Goal: Task Accomplishment & Management: Complete application form

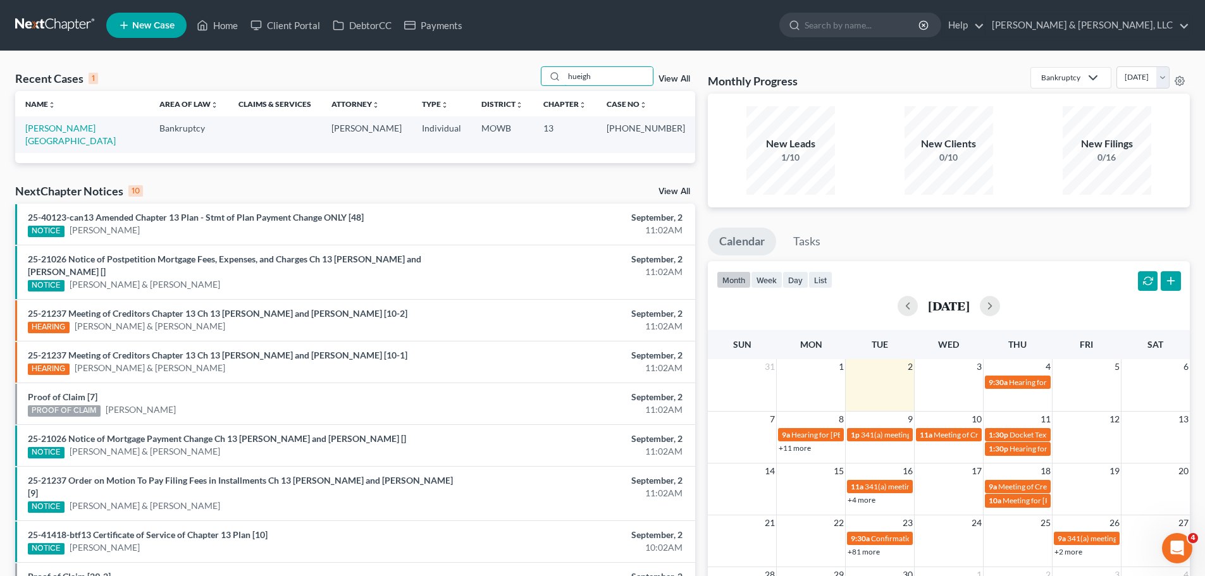
drag, startPoint x: 616, startPoint y: 72, endPoint x: 507, endPoint y: 83, distance: 108.7
click at [508, 83] on div "Recent Cases 1 hueigh View All" at bounding box center [355, 78] width 680 height 25
type input "blocker"
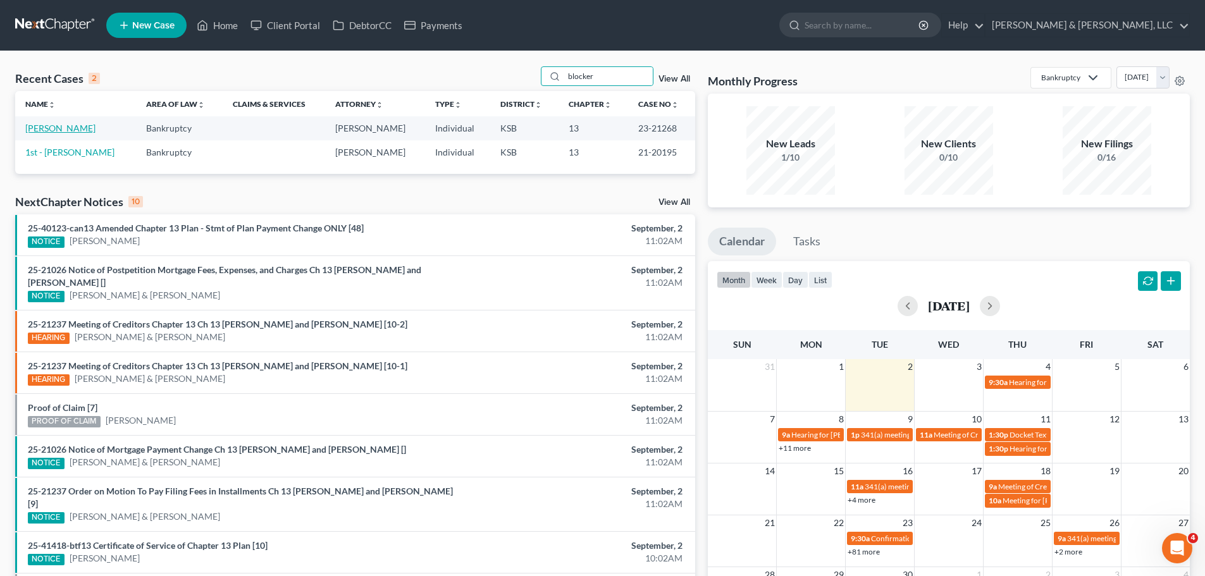
click at [82, 132] on link "[PERSON_NAME]" at bounding box center [60, 128] width 70 height 11
select select "6"
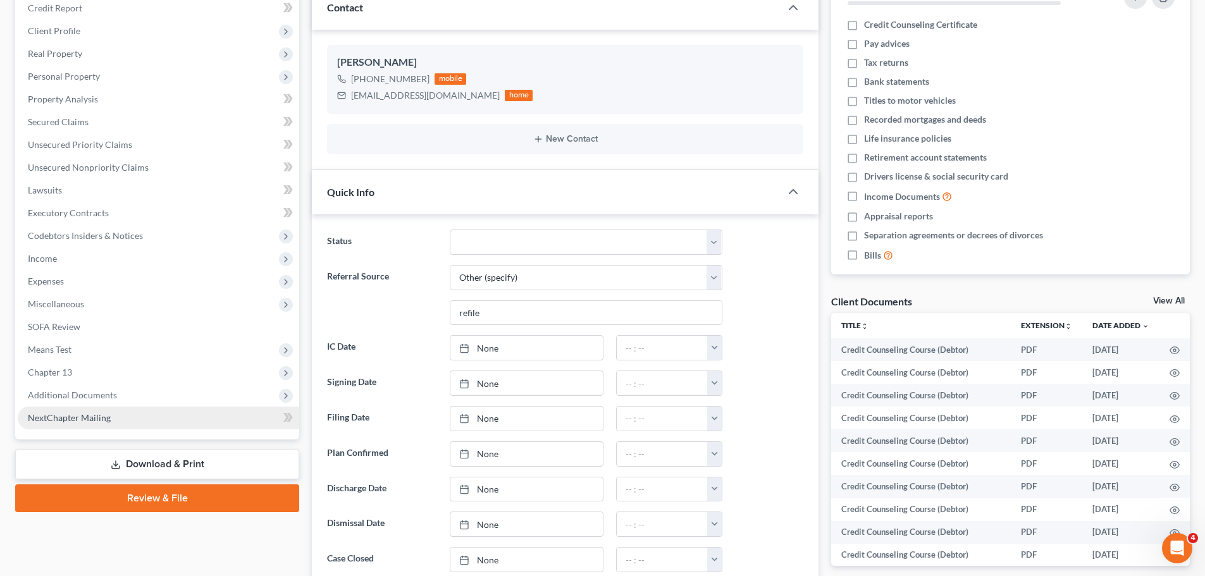
scroll to position [190, 0]
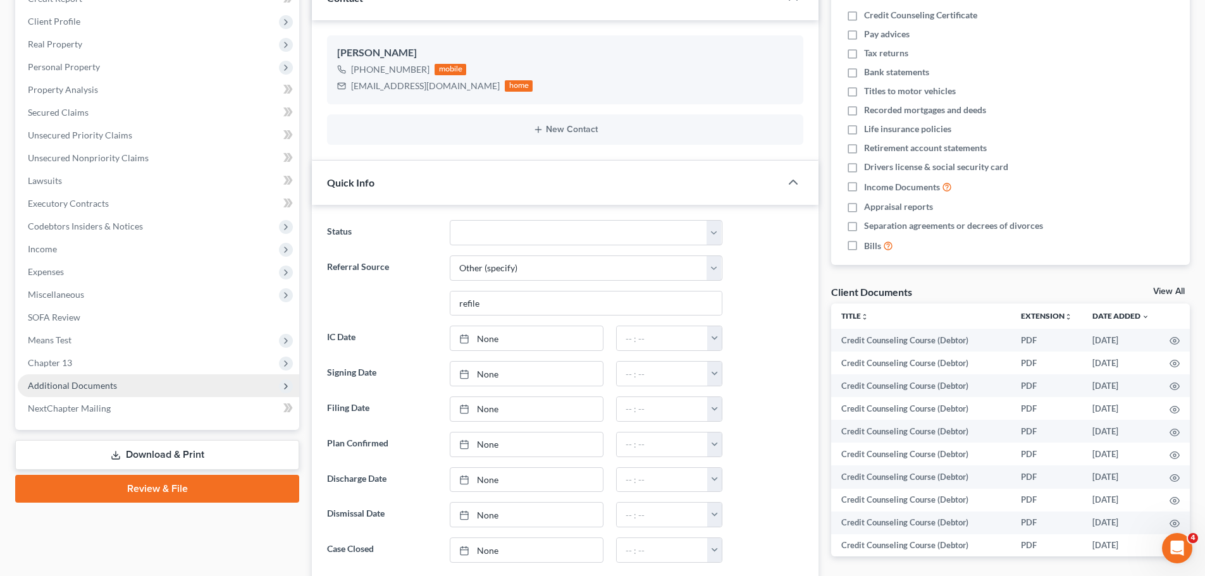
click at [109, 383] on span "Additional Documents" at bounding box center [72, 385] width 89 height 11
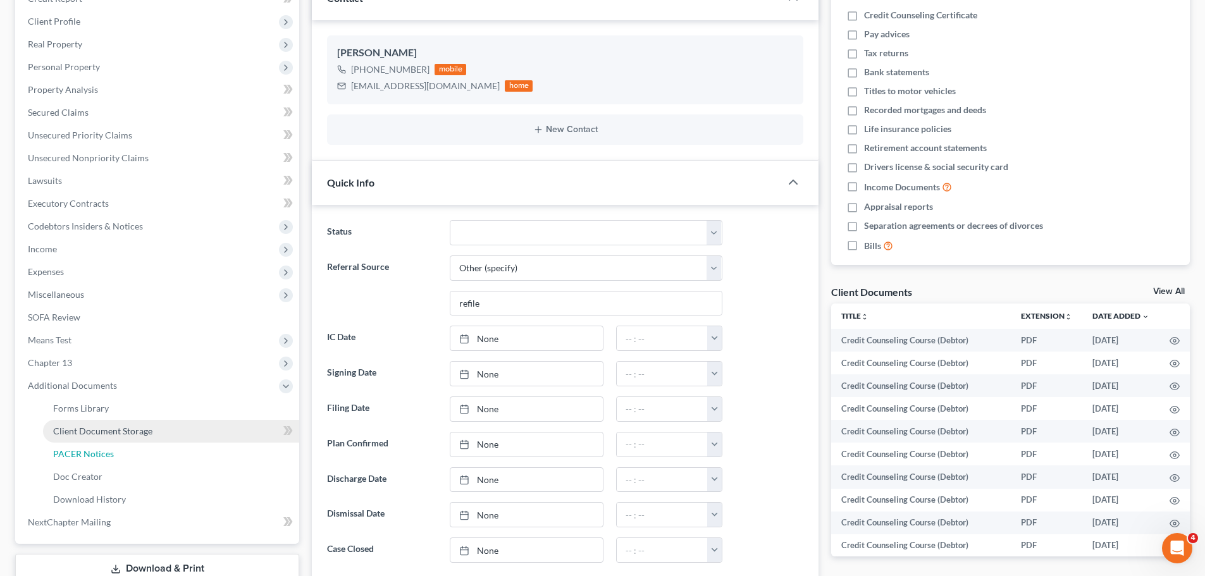
drag, startPoint x: 113, startPoint y: 446, endPoint x: 176, endPoint y: 435, distance: 64.3
click at [113, 447] on link "PACER Notices" at bounding box center [171, 454] width 256 height 23
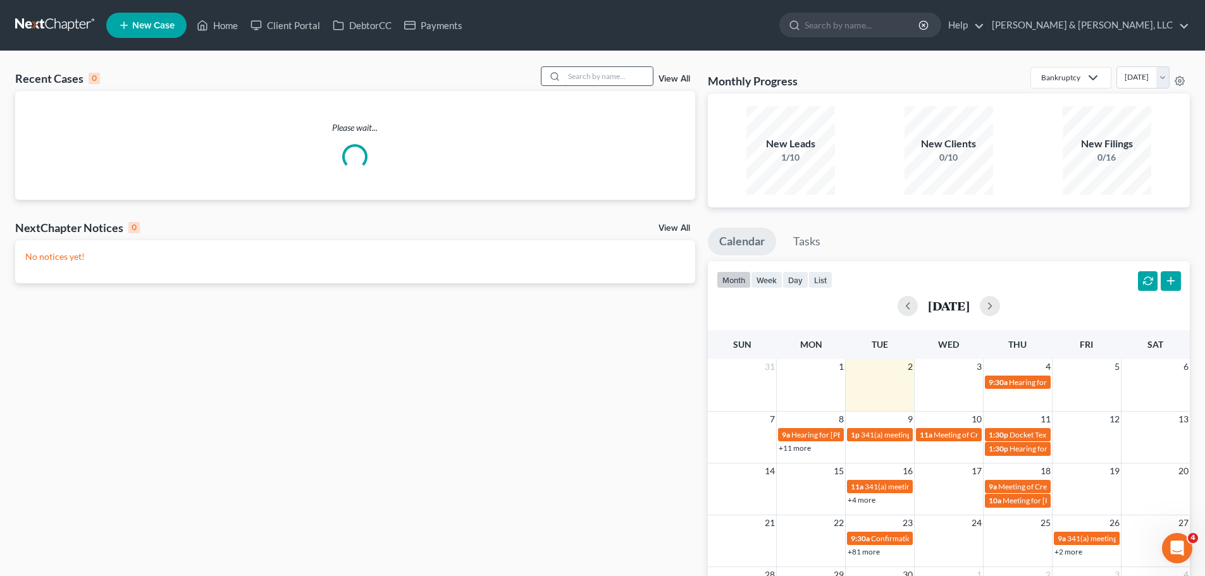
click at [600, 77] on input "search" at bounding box center [608, 76] width 89 height 18
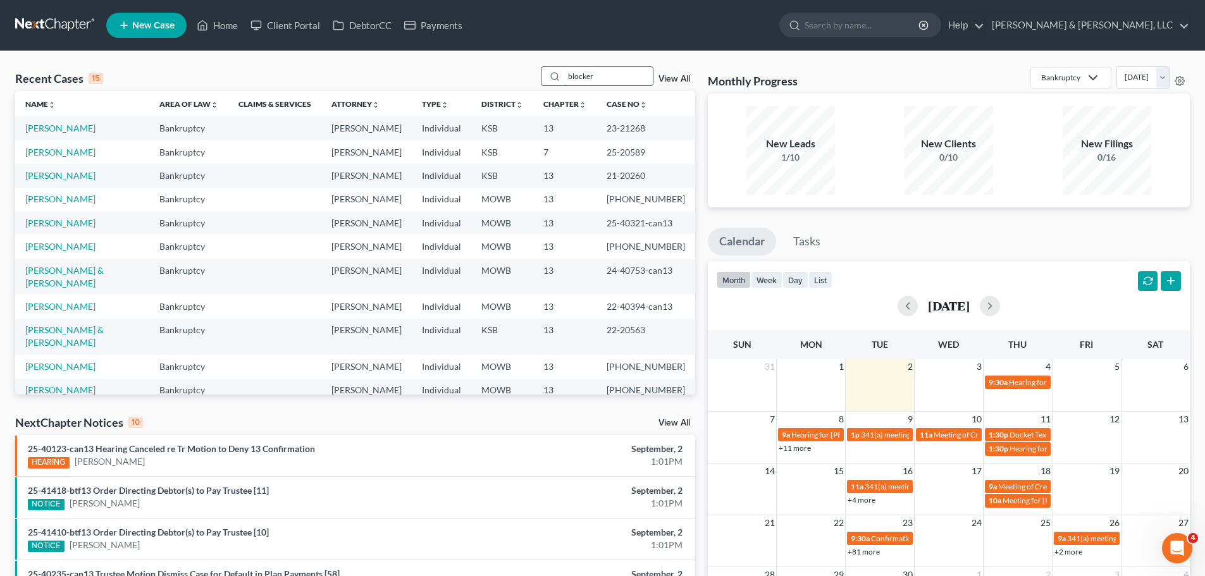
type input "blocker"
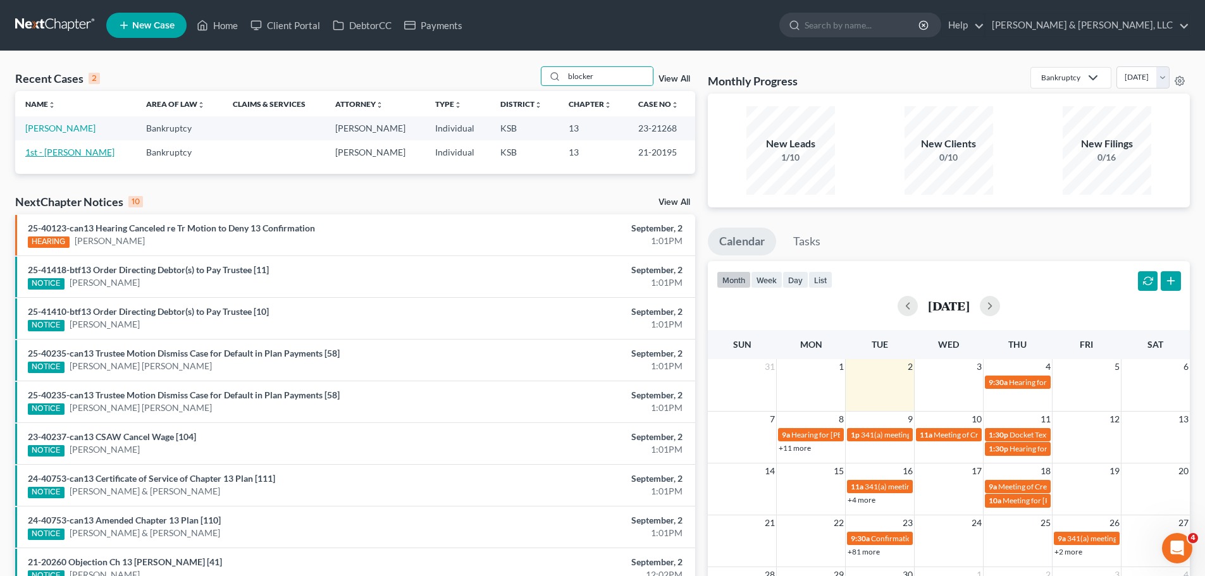
click at [81, 149] on link "1st - Blocker, Marsha" at bounding box center [69, 152] width 89 height 11
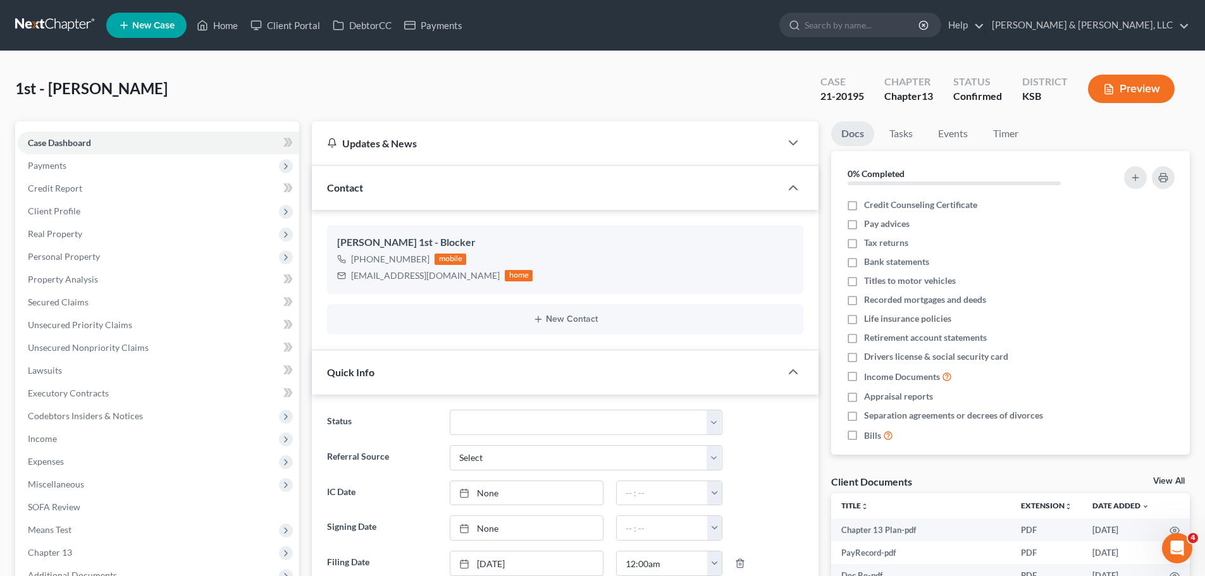
scroll to position [858, 0]
click at [234, 27] on link "Home" at bounding box center [217, 25] width 54 height 23
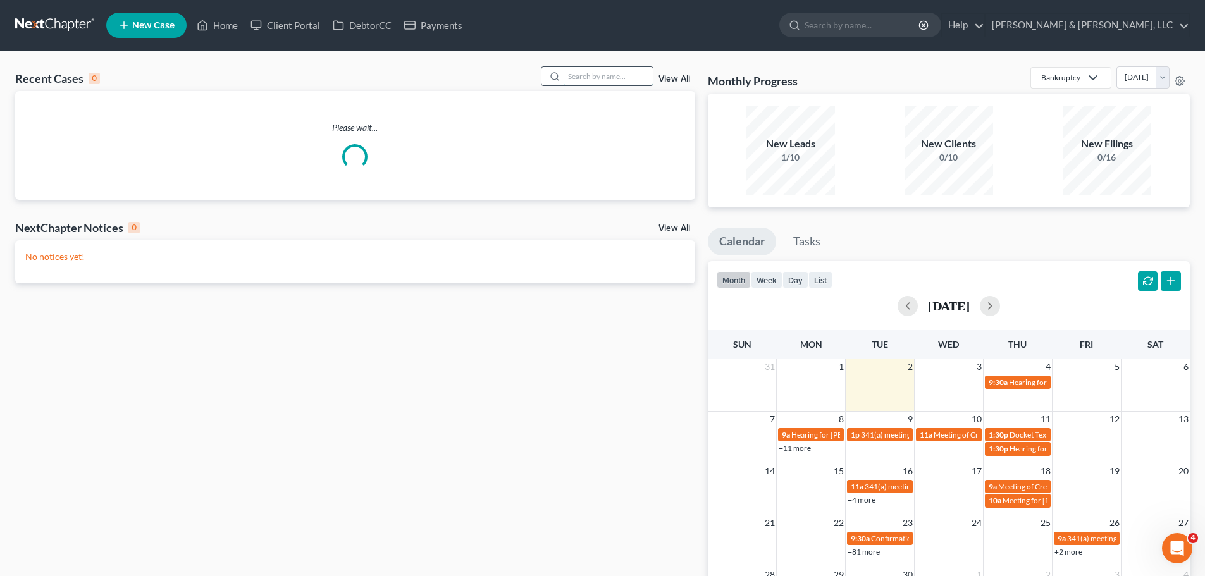
click at [612, 76] on input "search" at bounding box center [608, 76] width 89 height 18
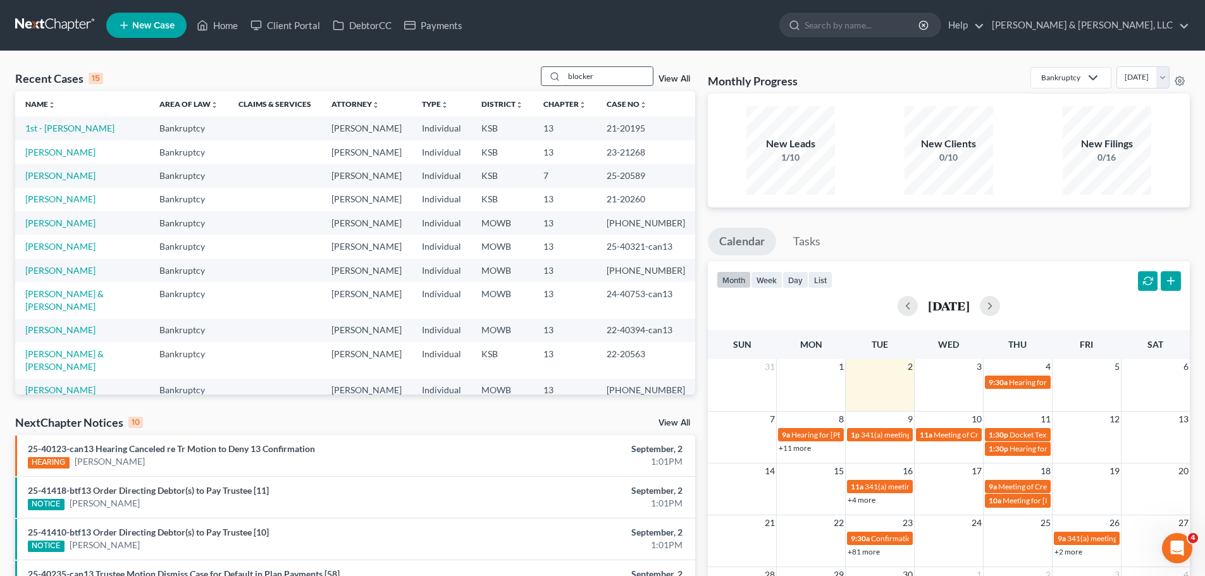
type input "blocker"
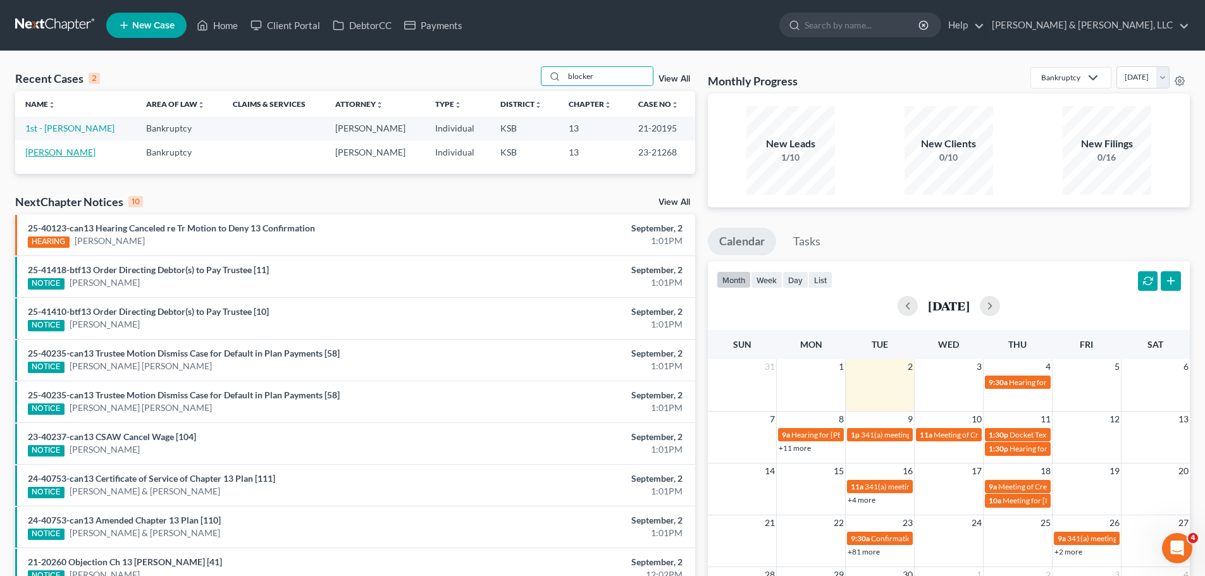
click at [65, 150] on link "[PERSON_NAME]" at bounding box center [60, 152] width 70 height 11
select select "6"
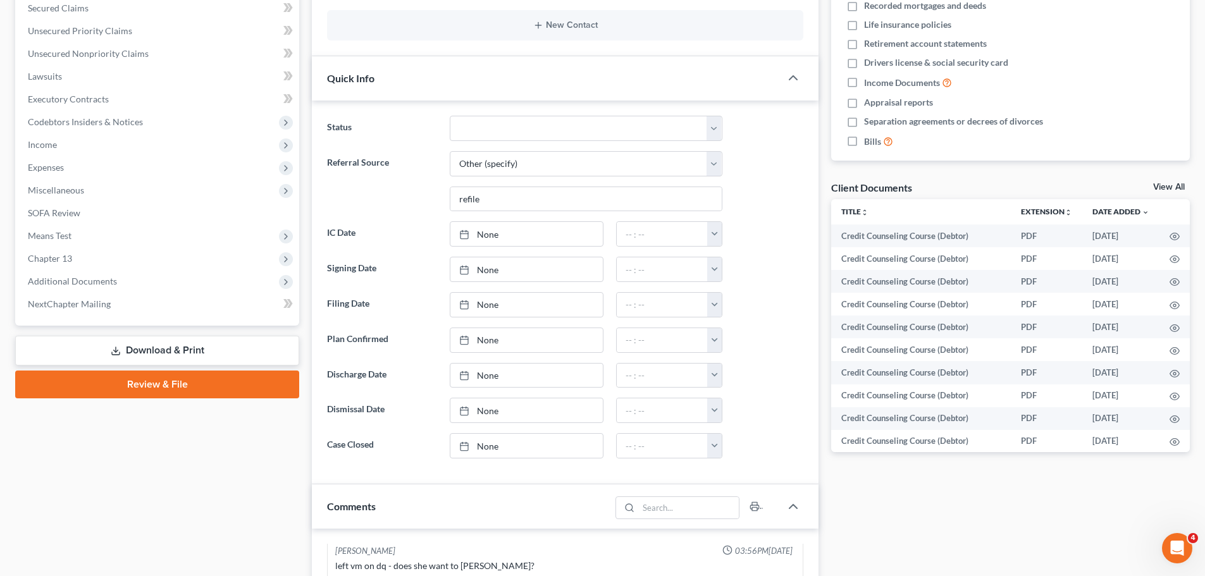
scroll to position [316, 0]
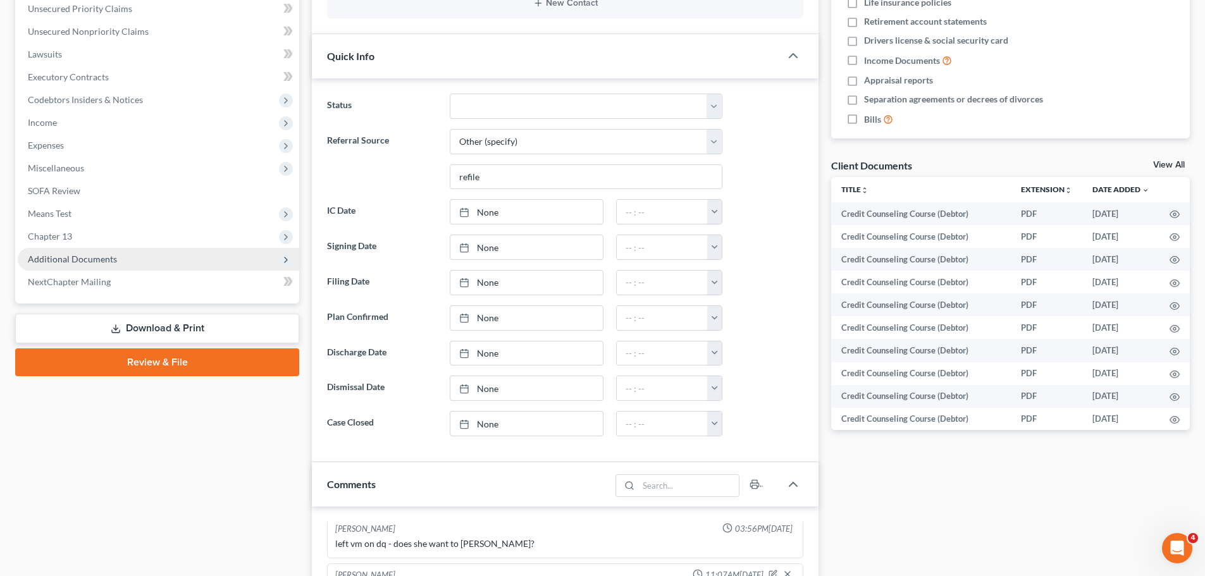
click at [90, 263] on span "Additional Documents" at bounding box center [72, 259] width 89 height 11
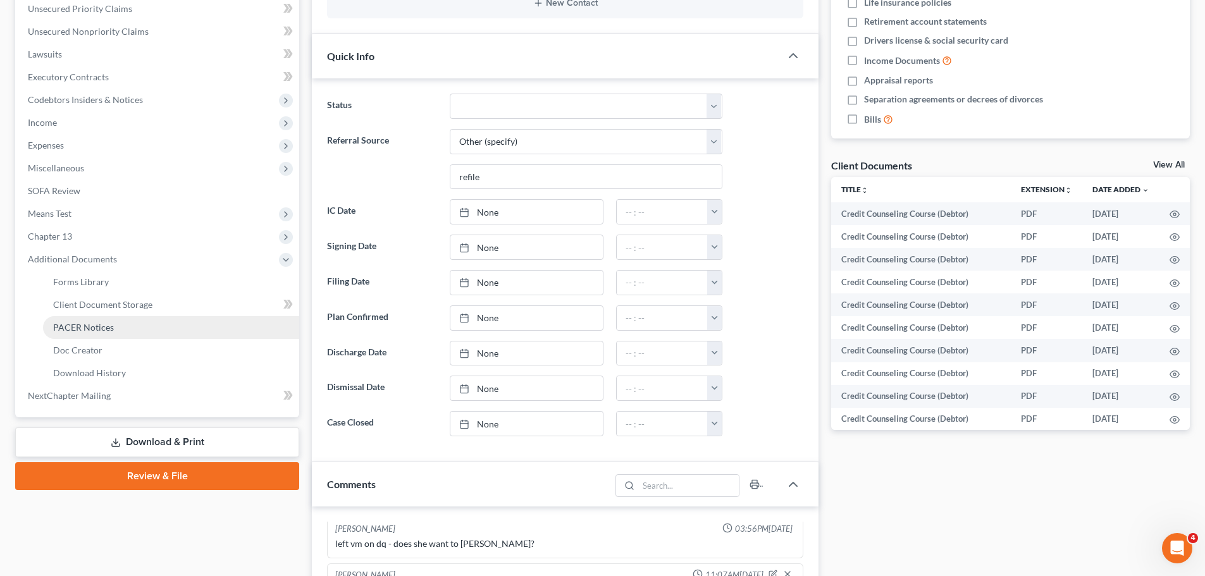
click at [94, 324] on span "PACER Notices" at bounding box center [83, 327] width 61 height 11
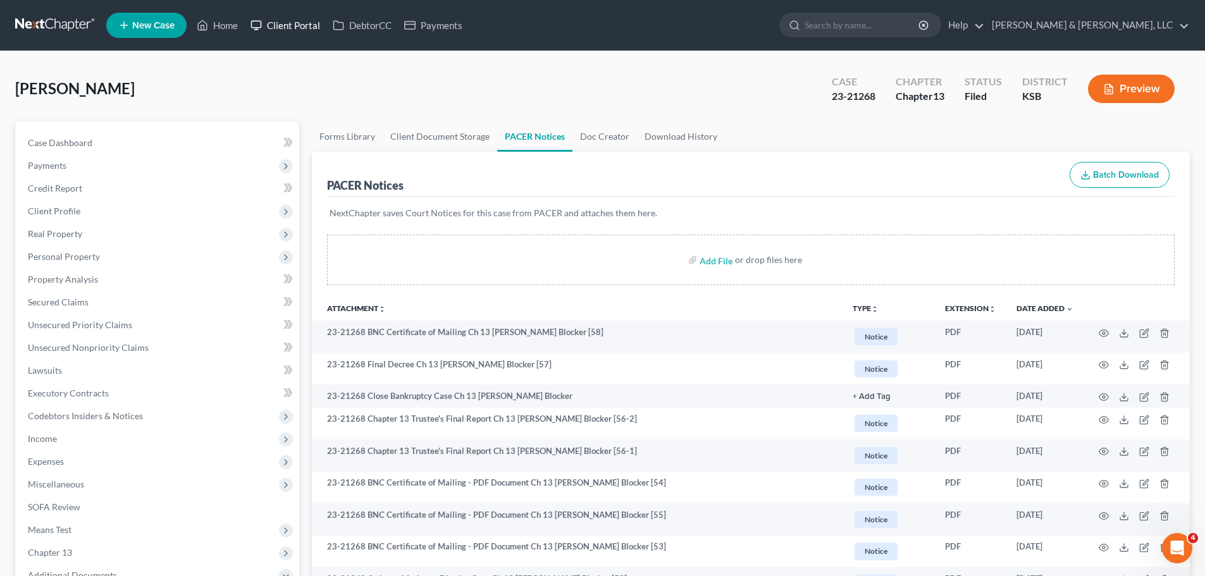
click at [269, 30] on link "Client Portal" at bounding box center [285, 25] width 82 height 23
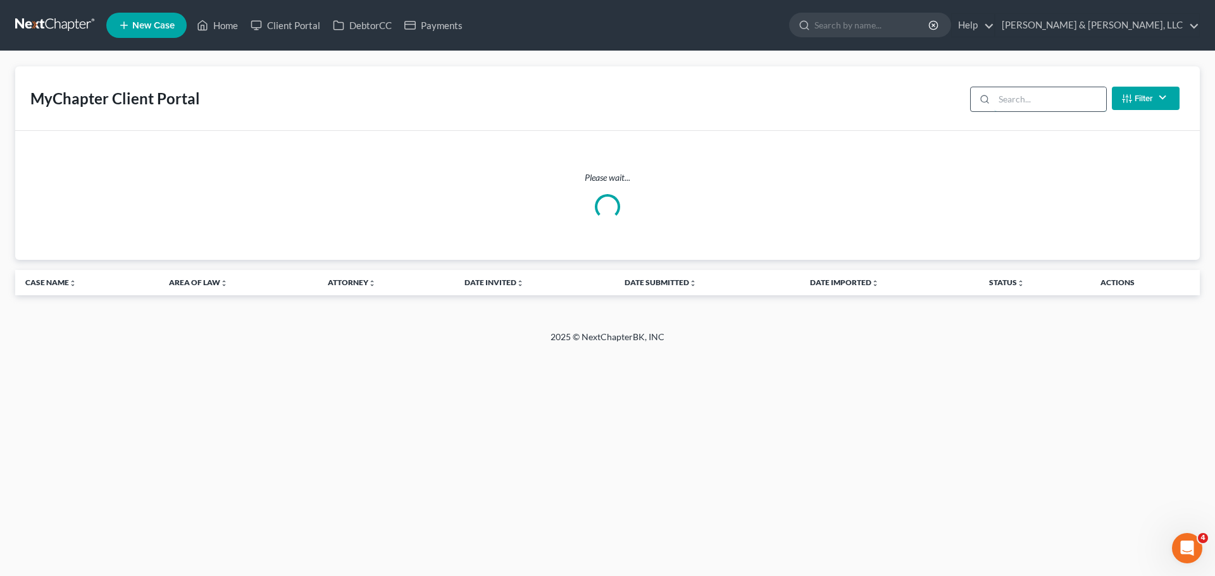
click at [1004, 108] on input "search" at bounding box center [1050, 99] width 112 height 24
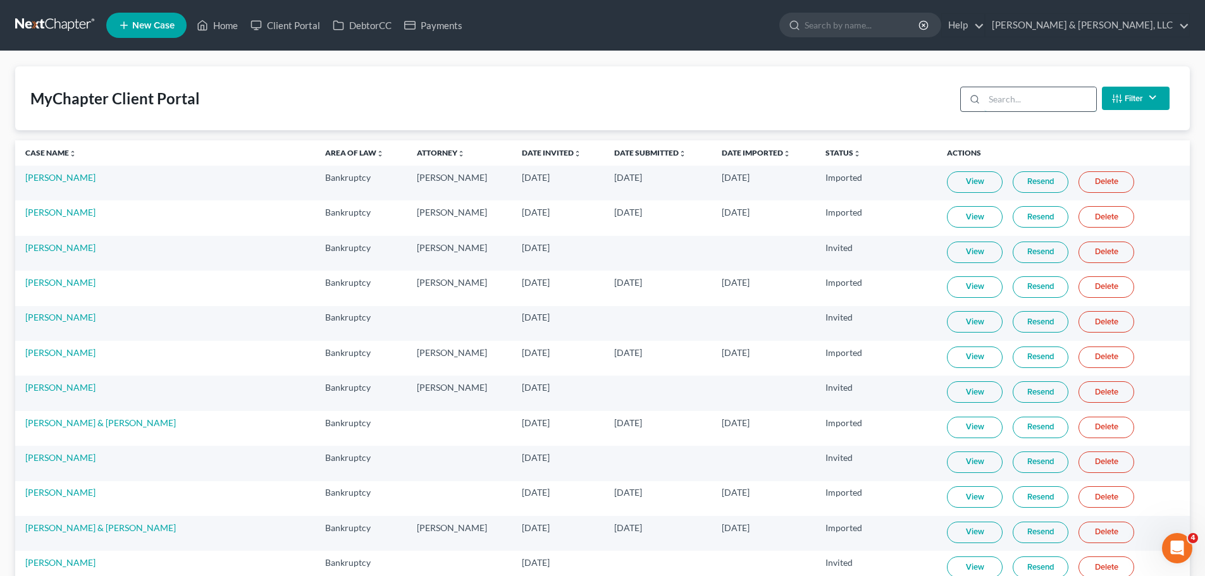
click at [1005, 101] on input "search" at bounding box center [1040, 99] width 112 height 24
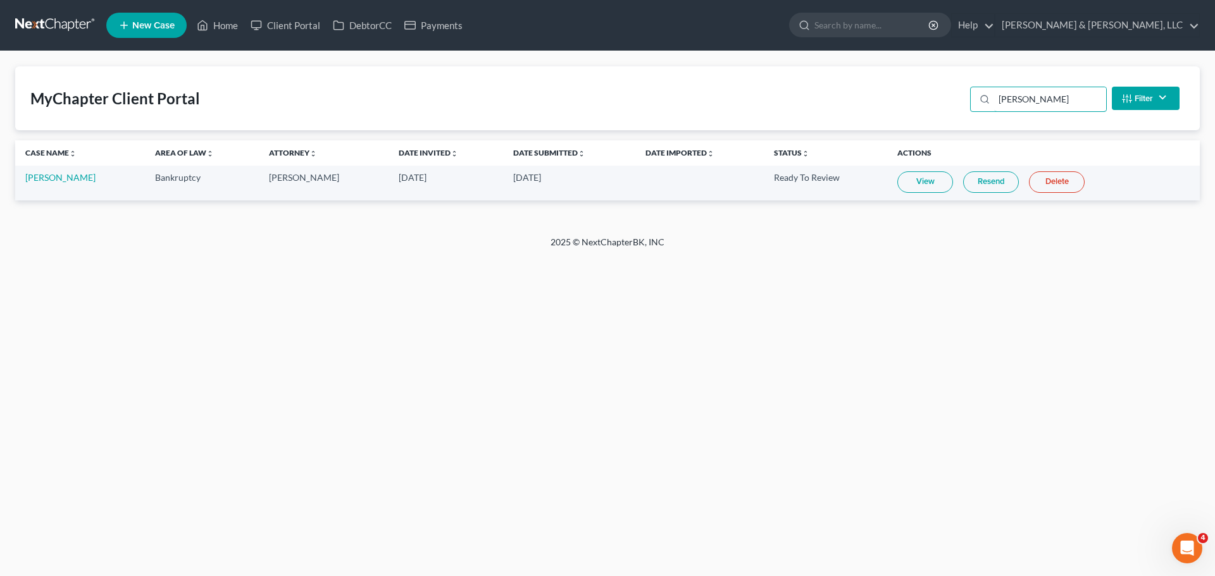
type input "eisen"
click at [901, 179] on link "View" at bounding box center [925, 182] width 56 height 22
click at [235, 25] on link "Home" at bounding box center [217, 25] width 54 height 23
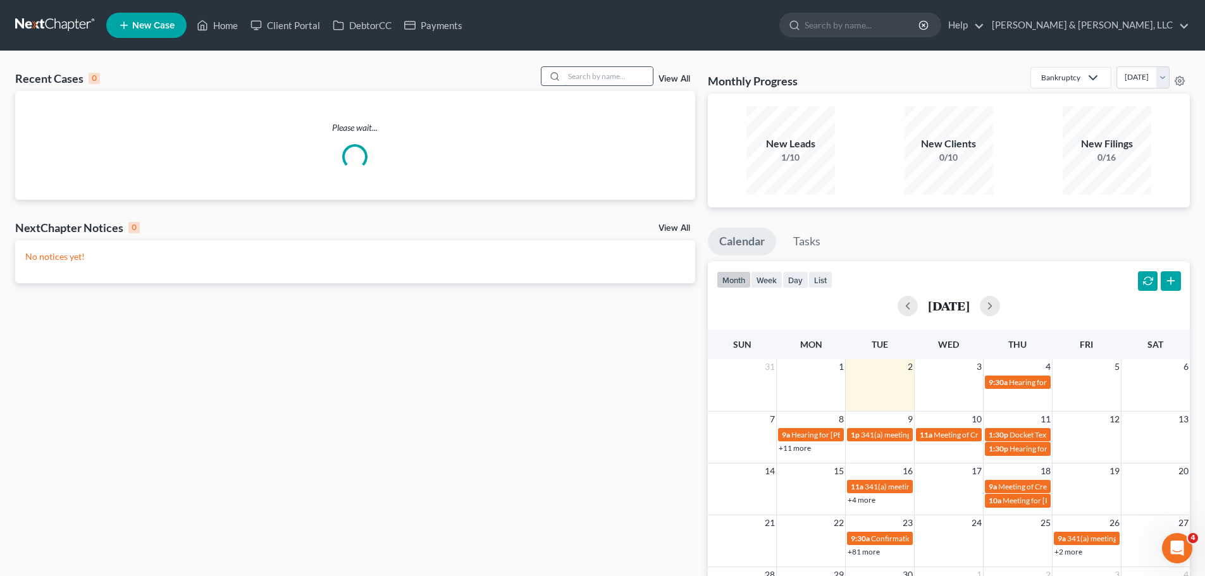
click at [590, 77] on input "search" at bounding box center [608, 76] width 89 height 18
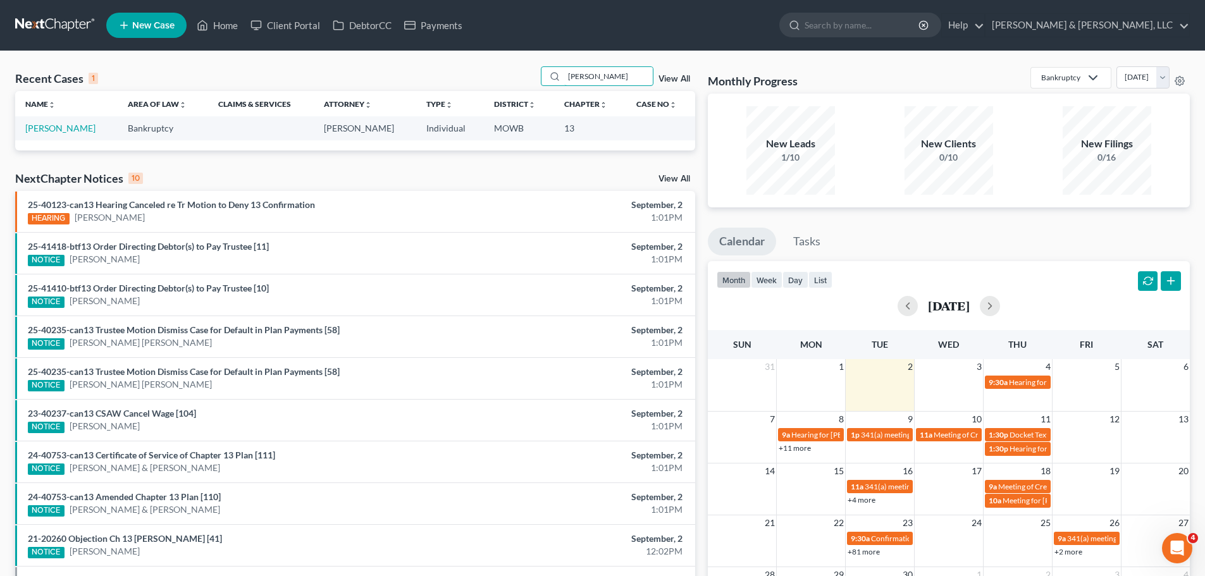
drag, startPoint x: 625, startPoint y: 71, endPoint x: 488, endPoint y: 73, distance: 136.6
click at [490, 73] on div "Recent Cases 1 eisenhart View All" at bounding box center [355, 78] width 680 height 25
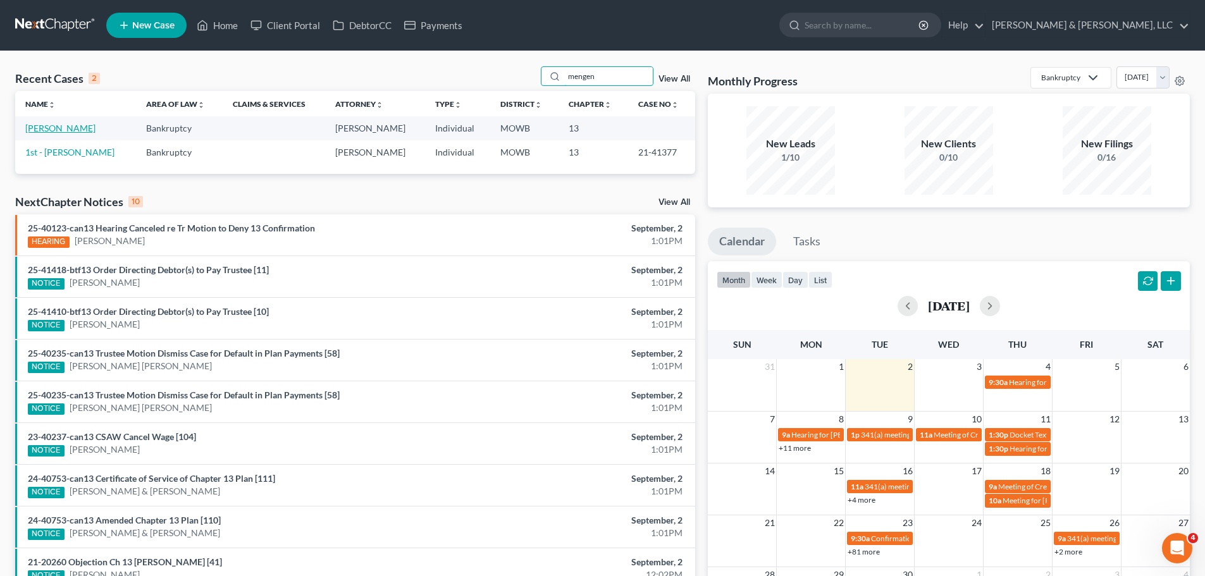
type input "mengen"
click at [94, 125] on link "Mengenhauser, Jodi" at bounding box center [60, 128] width 70 height 11
select select "6"
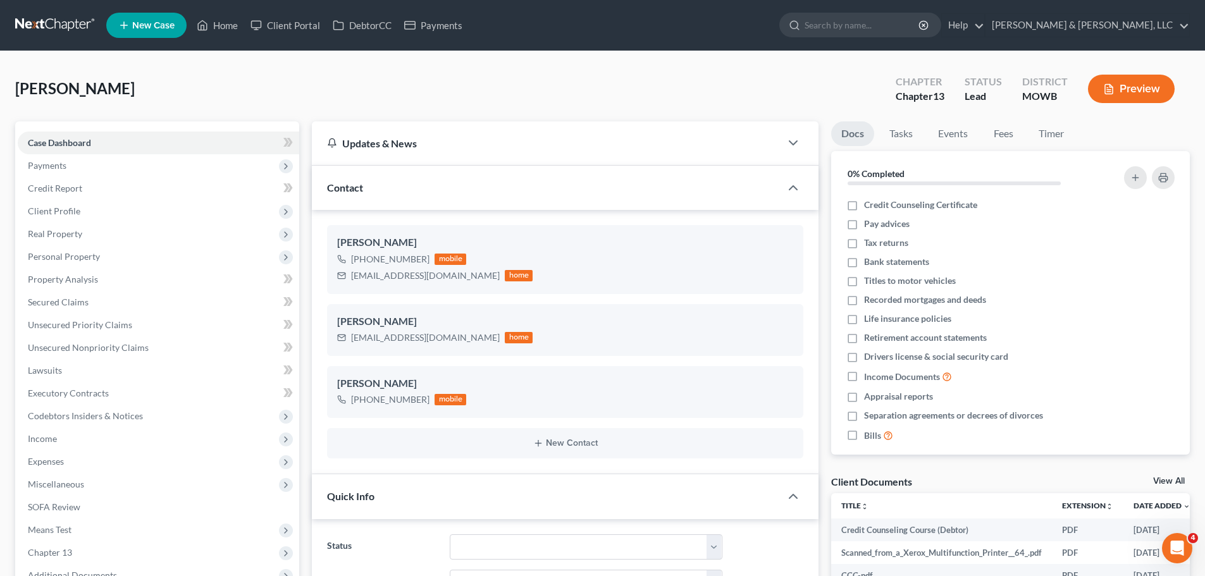
scroll to position [4920, 0]
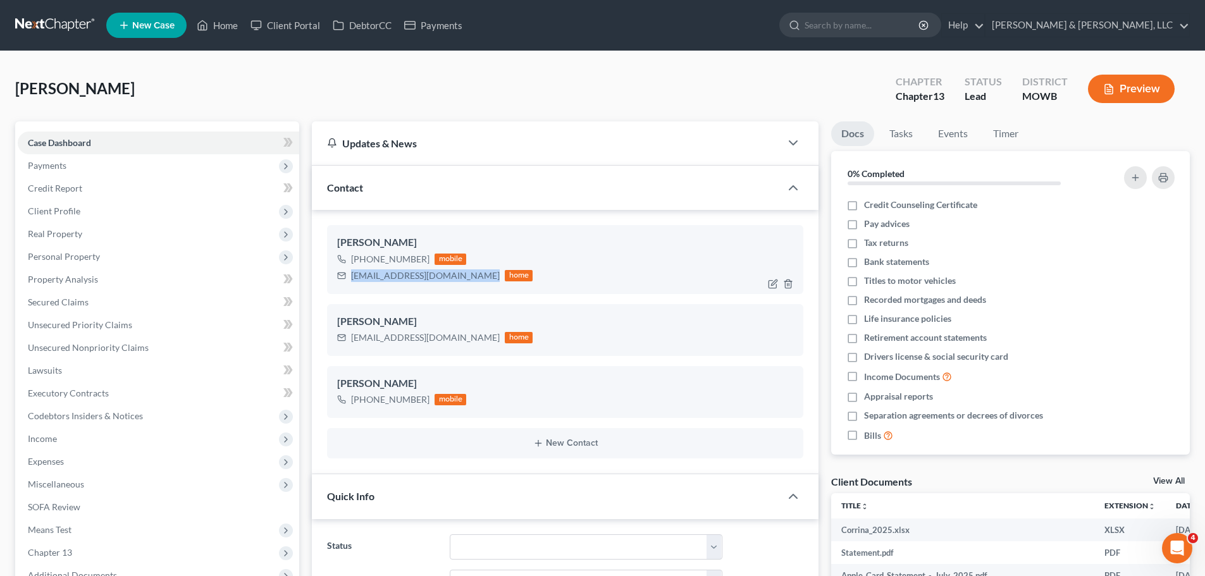
drag, startPoint x: 352, startPoint y: 280, endPoint x: 470, endPoint y: 280, distance: 118.3
click at [470, 280] on div "[EMAIL_ADDRESS][DOMAIN_NAME] home" at bounding box center [434, 276] width 195 height 16
copy div "pipelineinnovation@gmail.com"
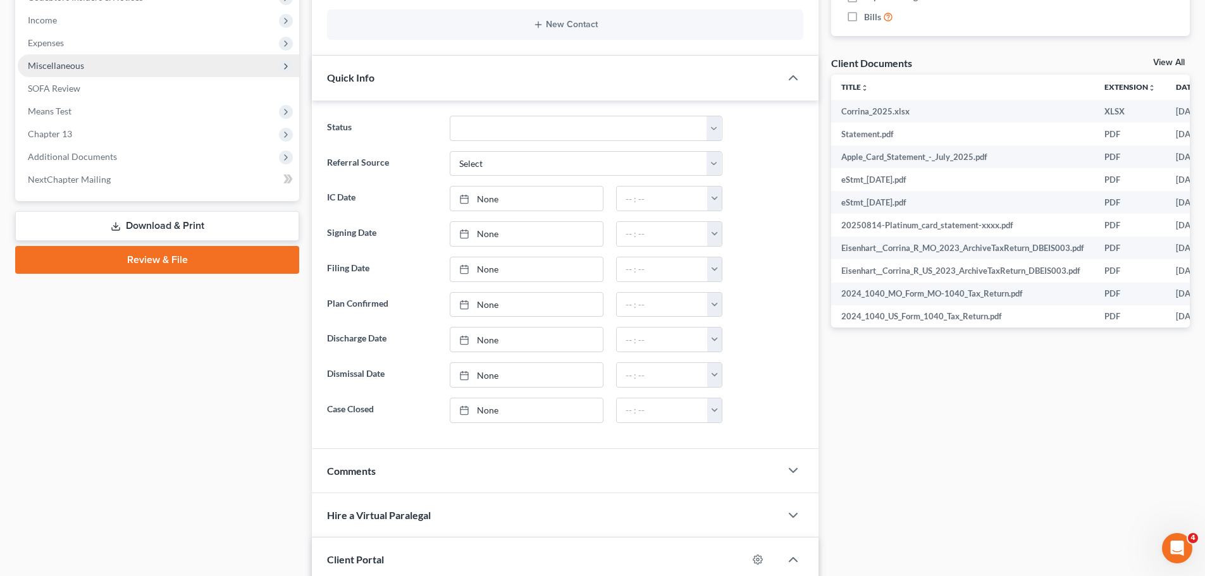
scroll to position [352, 0]
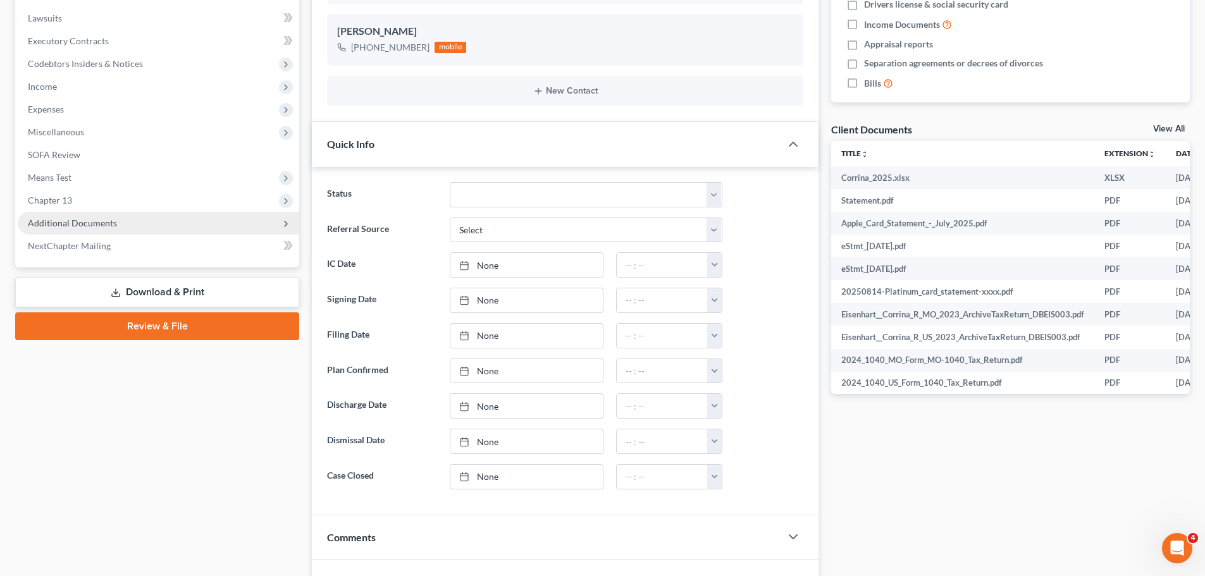
click at [106, 220] on span "Additional Documents" at bounding box center [72, 223] width 89 height 11
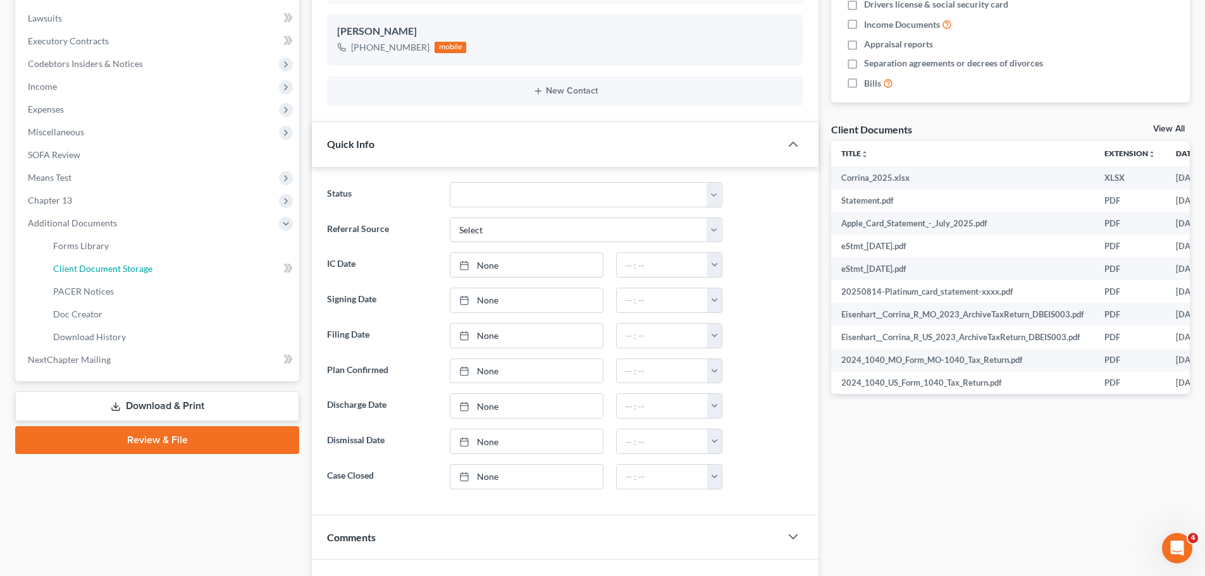
click at [127, 269] on span "Client Document Storage" at bounding box center [102, 268] width 99 height 11
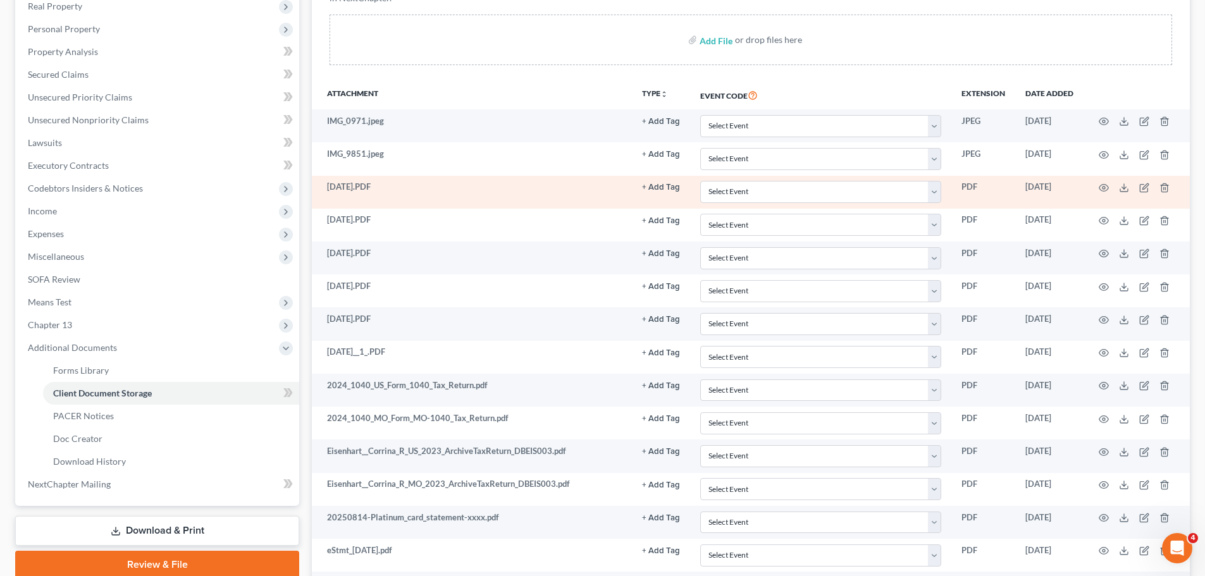
scroll to position [253, 0]
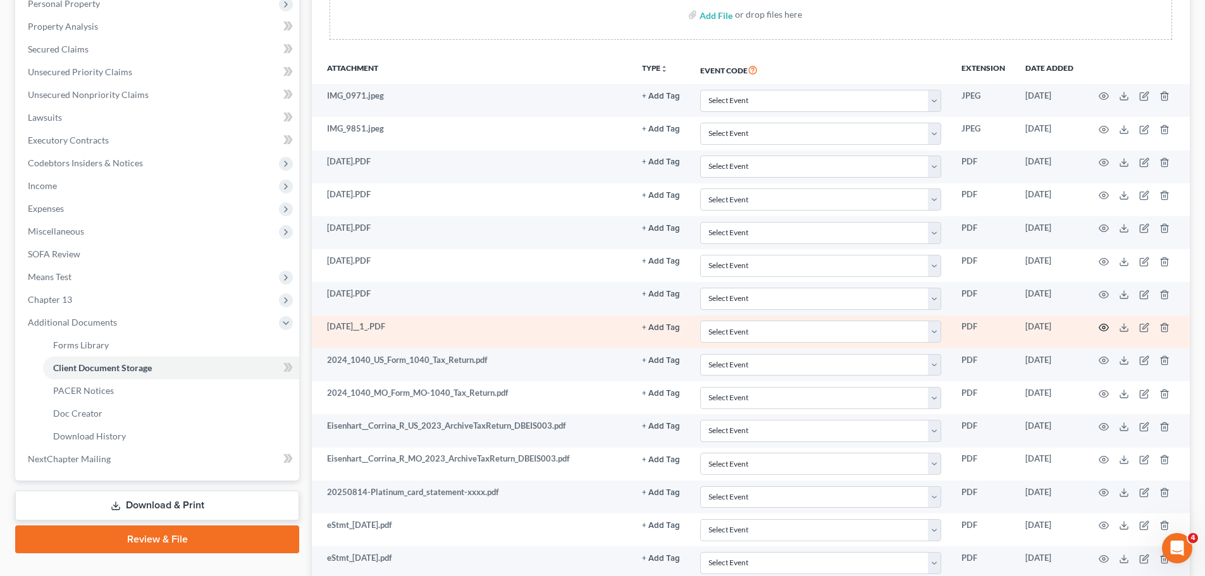
click at [1105, 329] on circle "button" at bounding box center [1104, 327] width 3 height 3
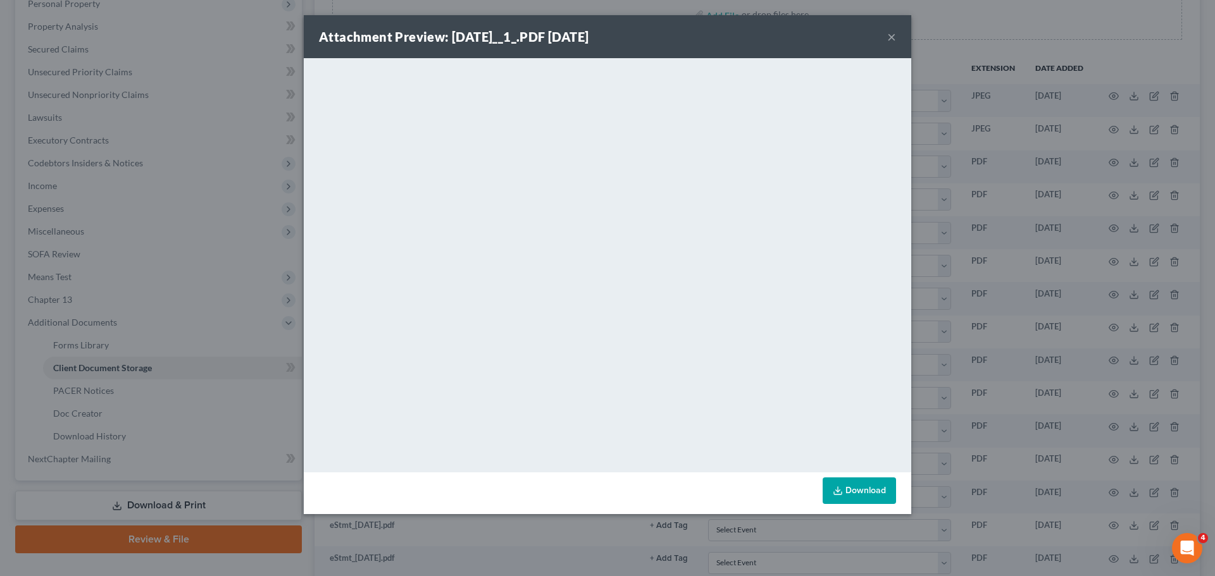
click at [894, 34] on button "×" at bounding box center [891, 36] width 9 height 15
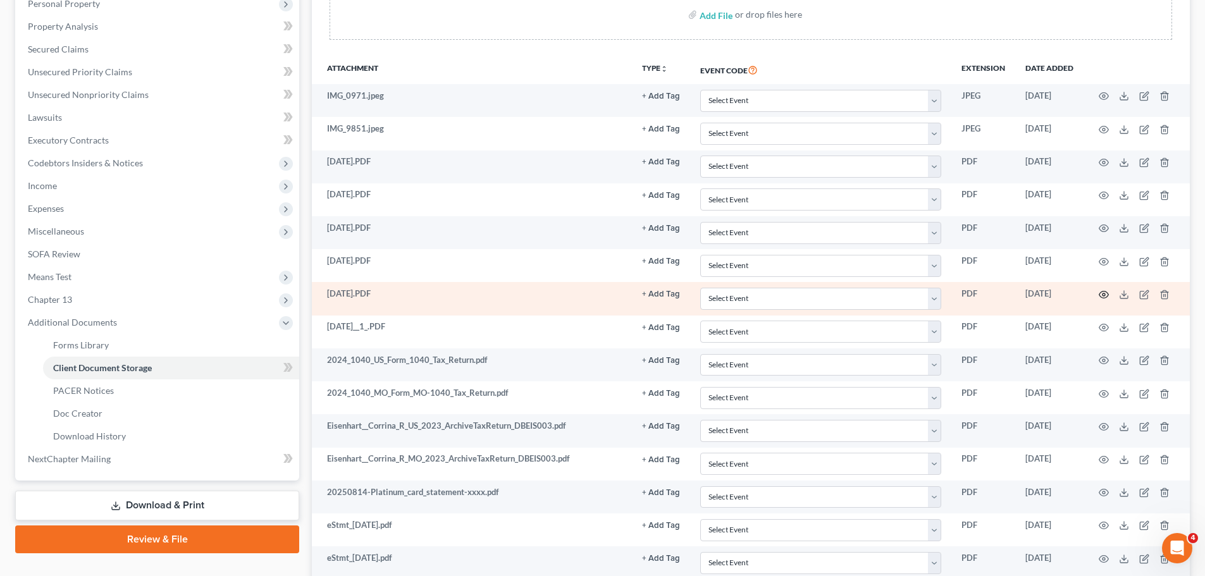
click at [1102, 295] on icon "button" at bounding box center [1104, 295] width 10 height 10
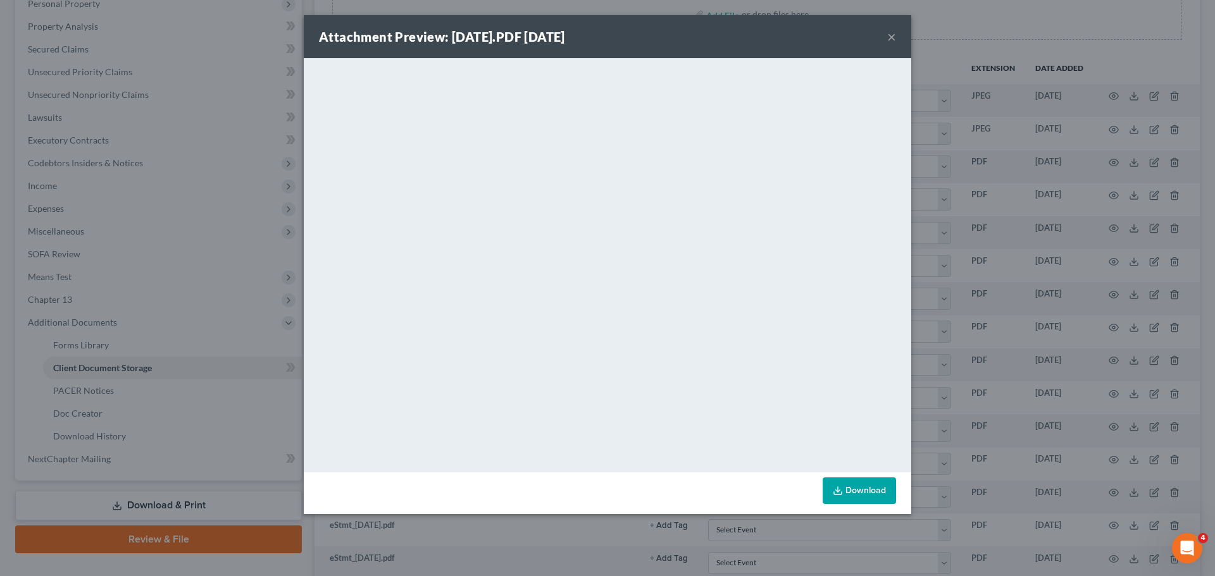
click at [891, 42] on button "×" at bounding box center [891, 36] width 9 height 15
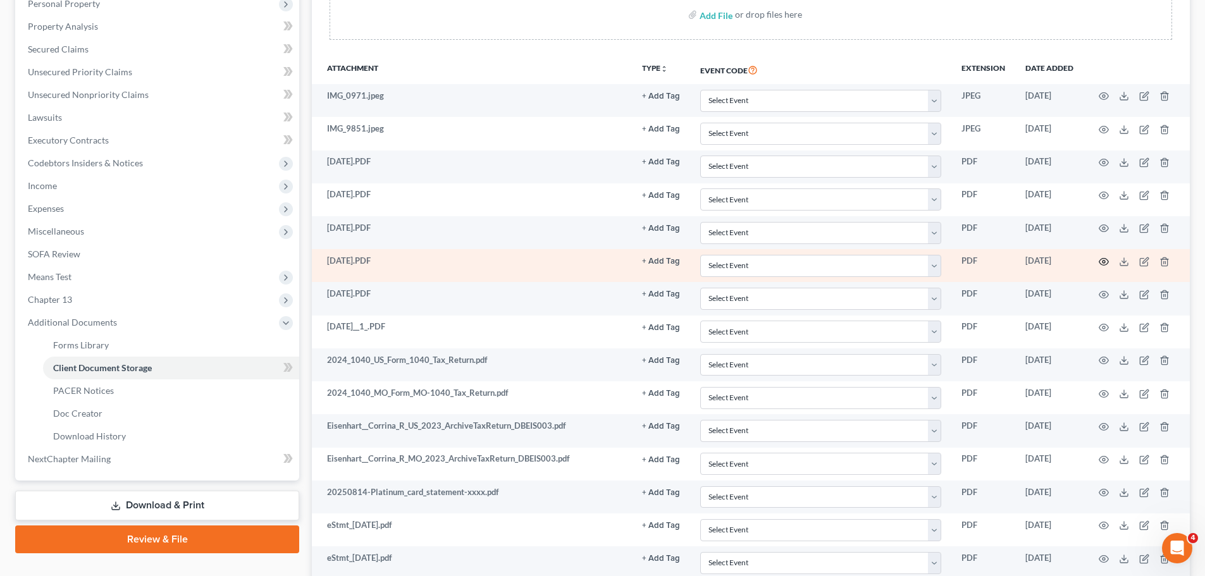
click at [1105, 262] on icon "button" at bounding box center [1104, 262] width 10 height 10
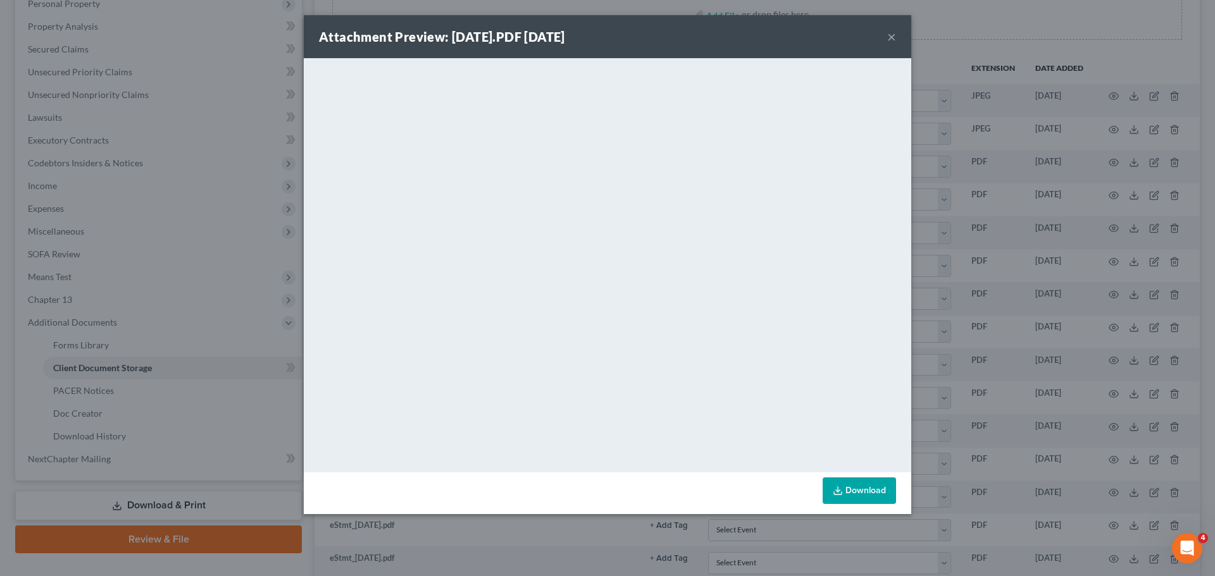
click at [890, 37] on button "×" at bounding box center [891, 36] width 9 height 15
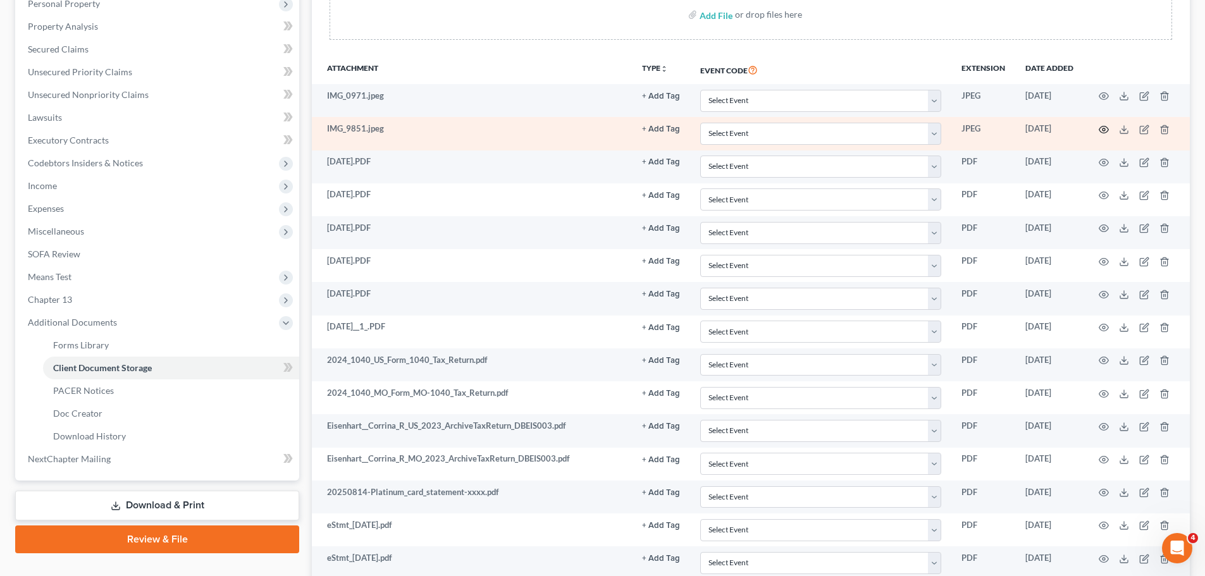
click at [1105, 130] on circle "button" at bounding box center [1104, 129] width 3 height 3
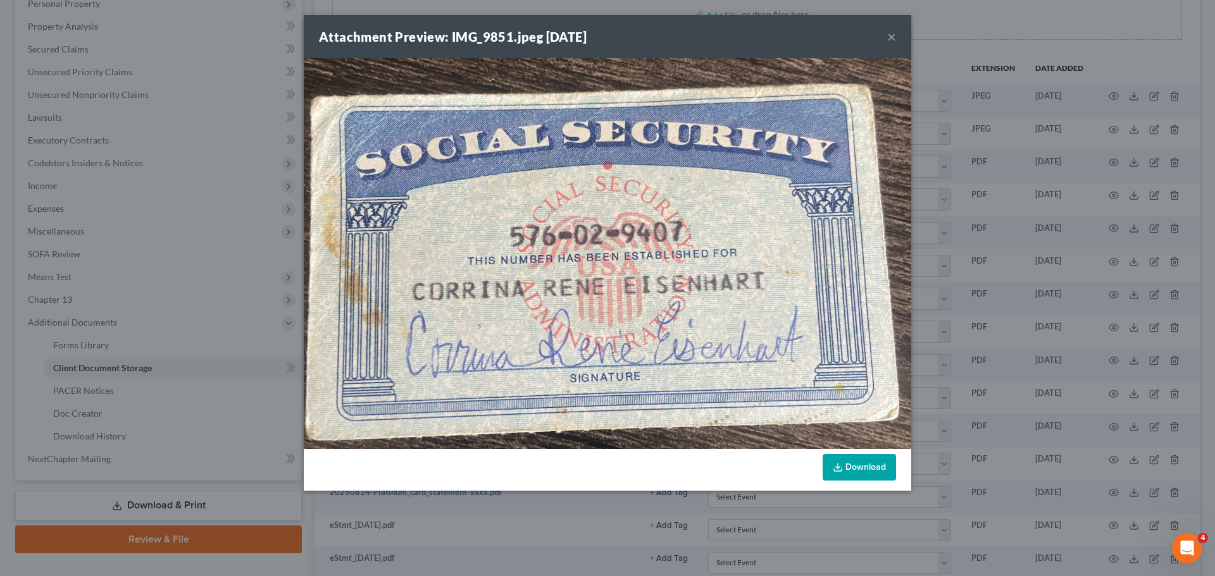
click at [889, 35] on button "×" at bounding box center [891, 36] width 9 height 15
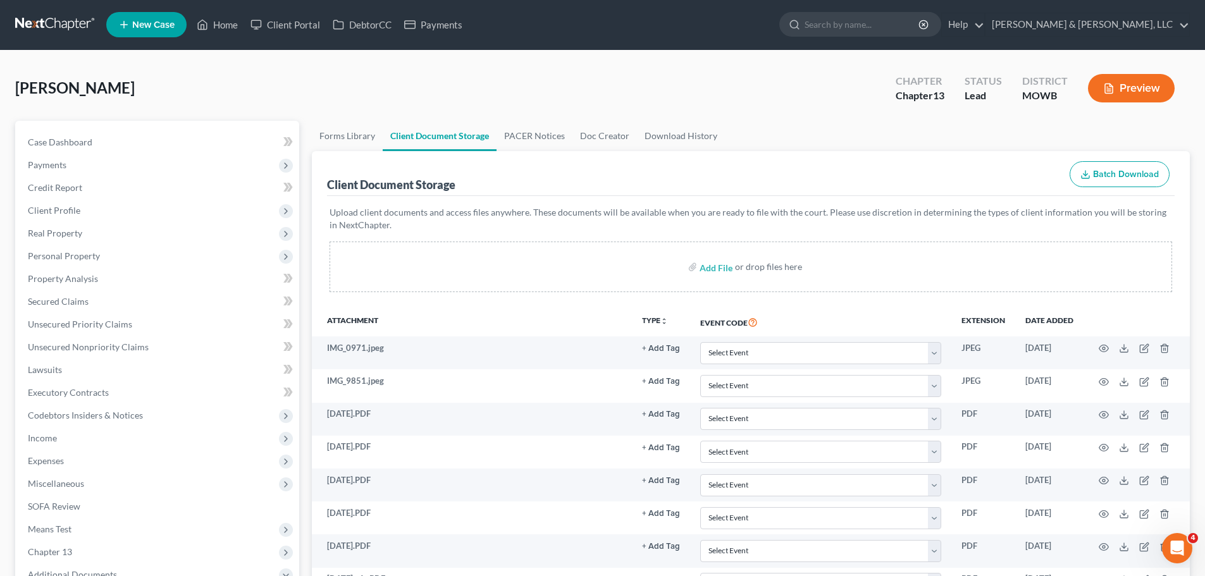
scroll to position [0, 0]
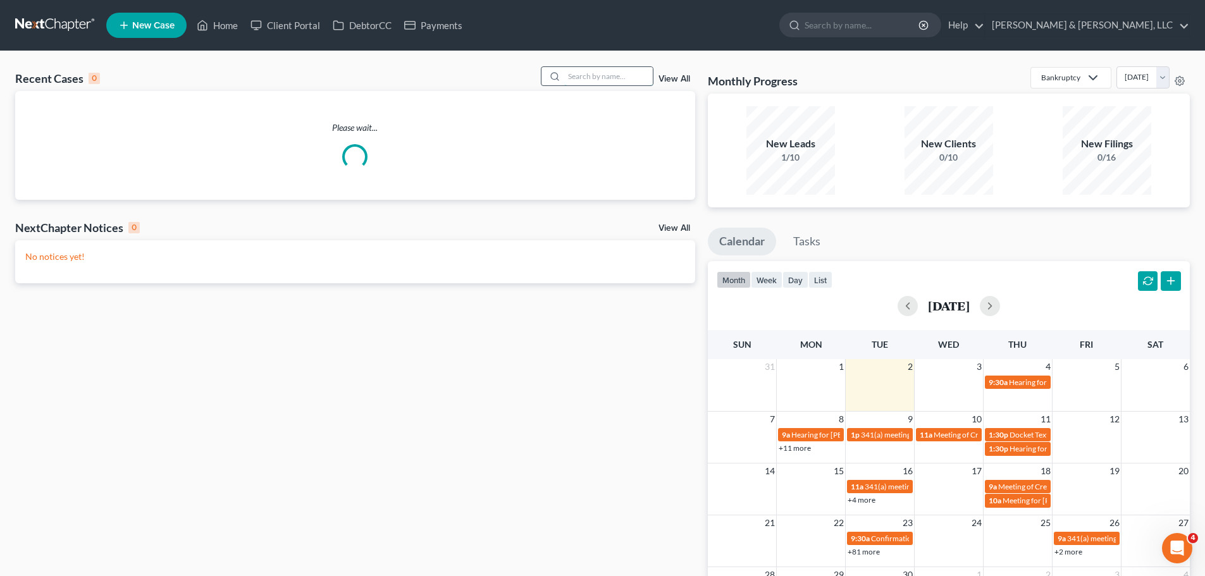
click at [616, 77] on input "search" at bounding box center [608, 76] width 89 height 18
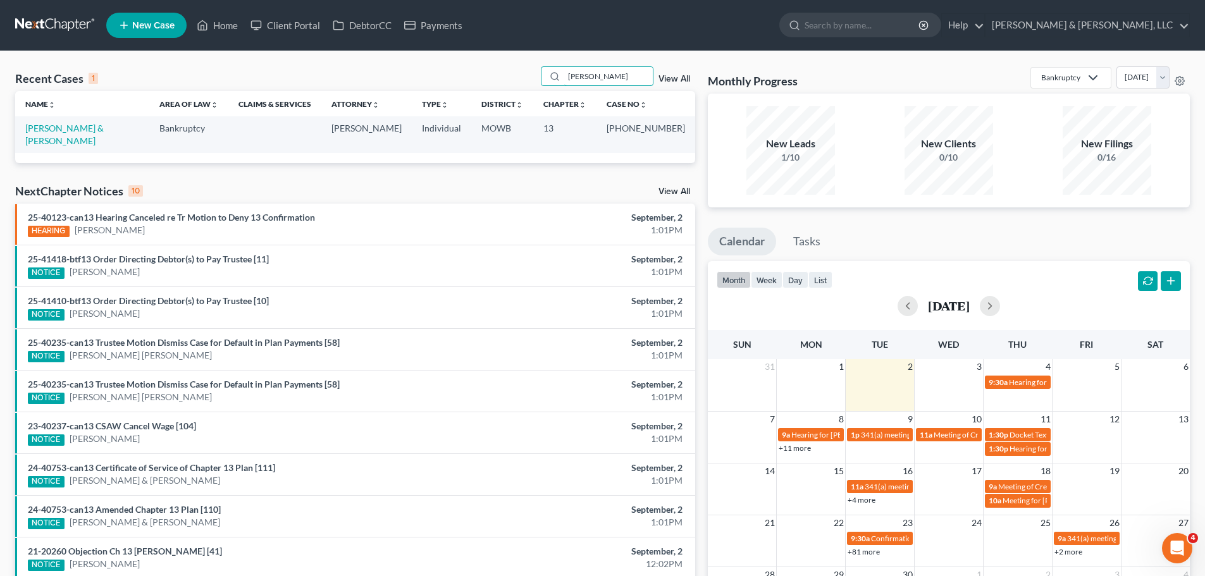
drag, startPoint x: 611, startPoint y: 77, endPoint x: 513, endPoint y: 78, distance: 98.1
click at [513, 78] on div "Recent Cases 1 wyatt View All" at bounding box center [355, 78] width 680 height 25
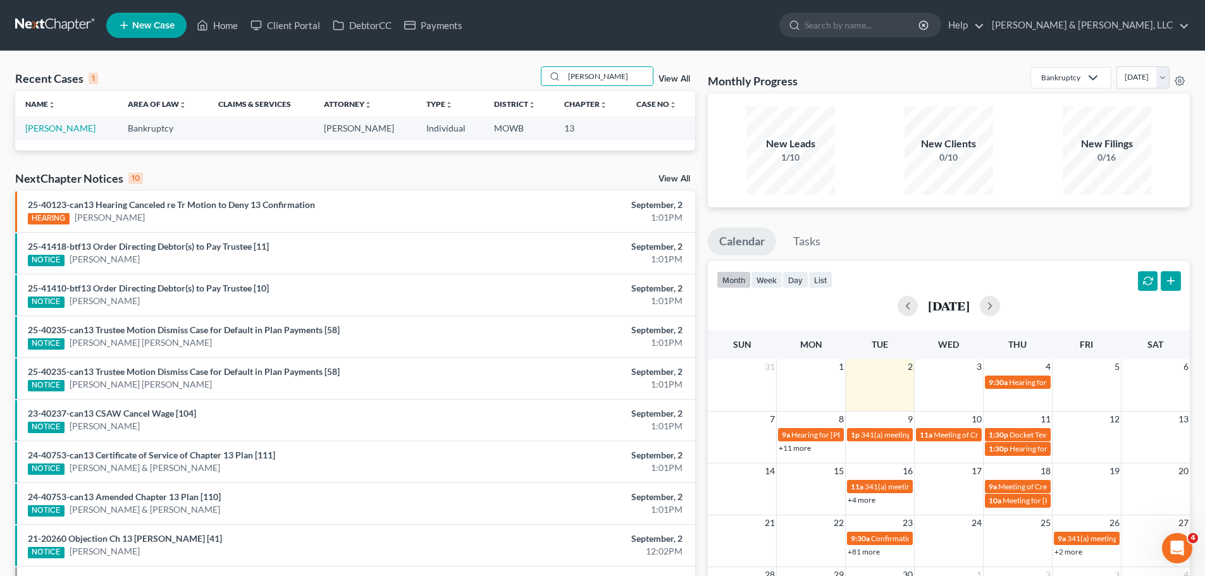
type input "eisen"
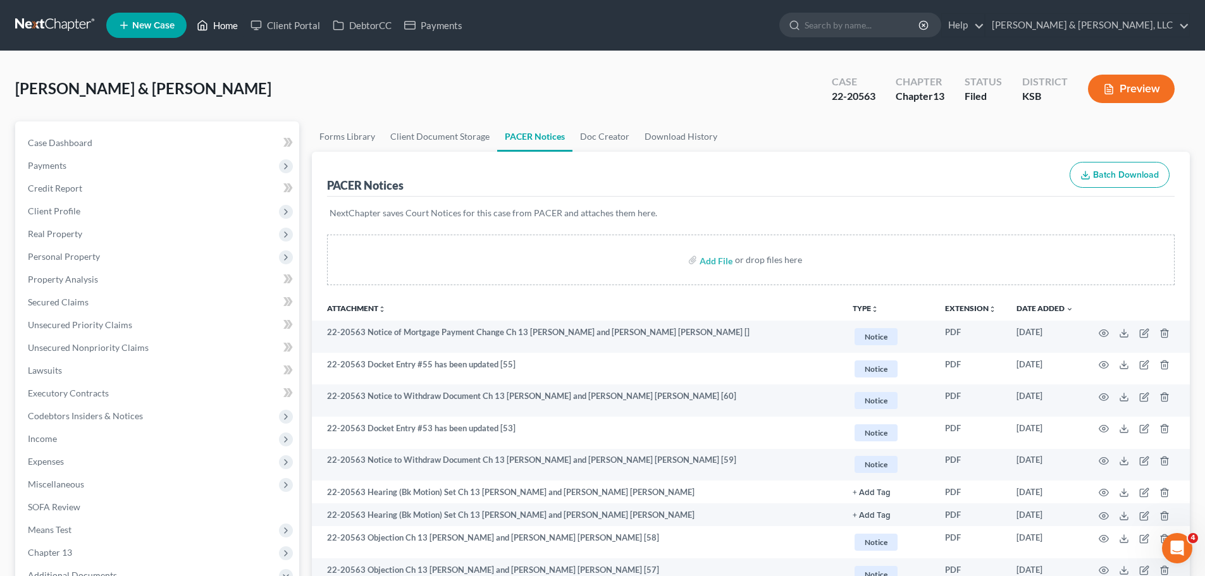
drag, startPoint x: 231, startPoint y: 32, endPoint x: 265, endPoint y: 66, distance: 48.3
click at [231, 32] on link "Home" at bounding box center [217, 25] width 54 height 23
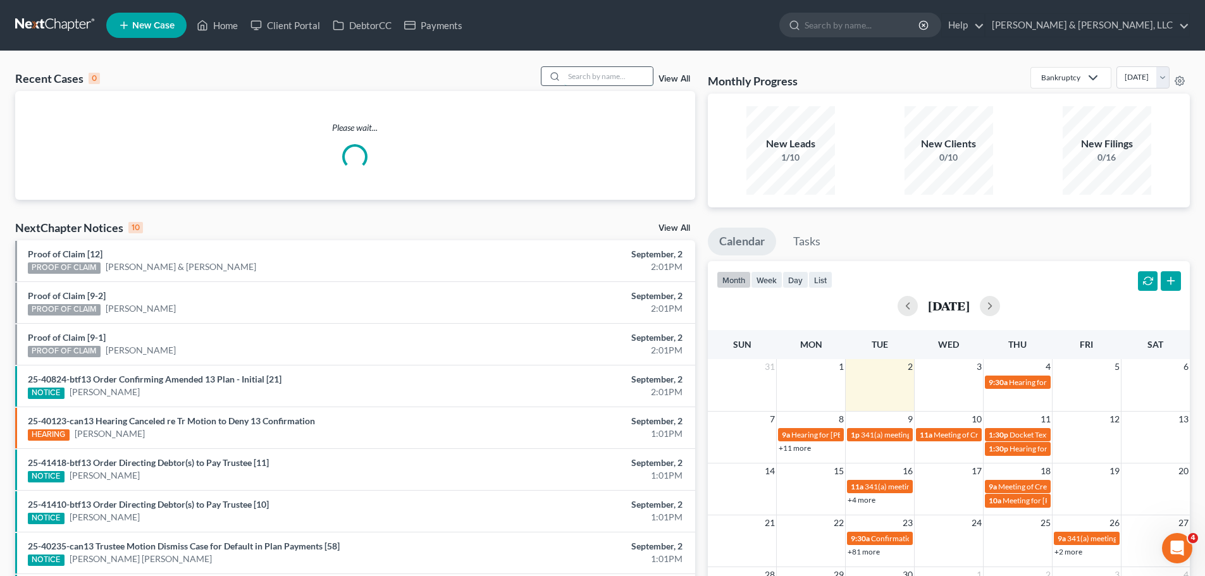
click at [595, 85] on input "search" at bounding box center [608, 76] width 89 height 18
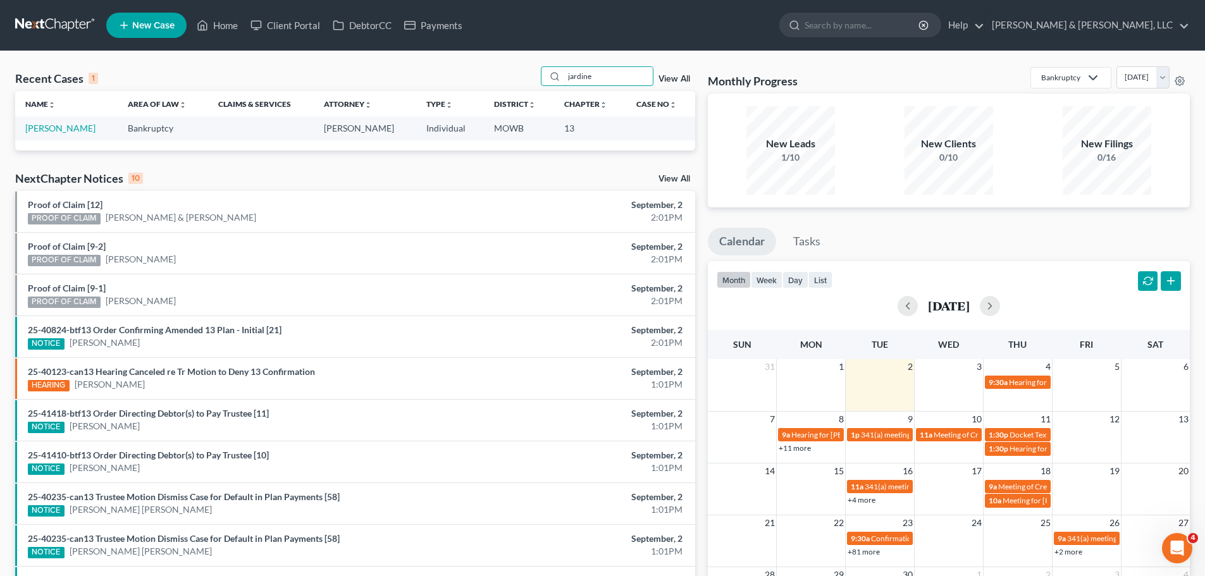
drag, startPoint x: 619, startPoint y: 76, endPoint x: 523, endPoint y: 81, distance: 95.7
click at [523, 81] on div "Recent Cases 1 jardine View All" at bounding box center [355, 78] width 680 height 25
type input "irvin"
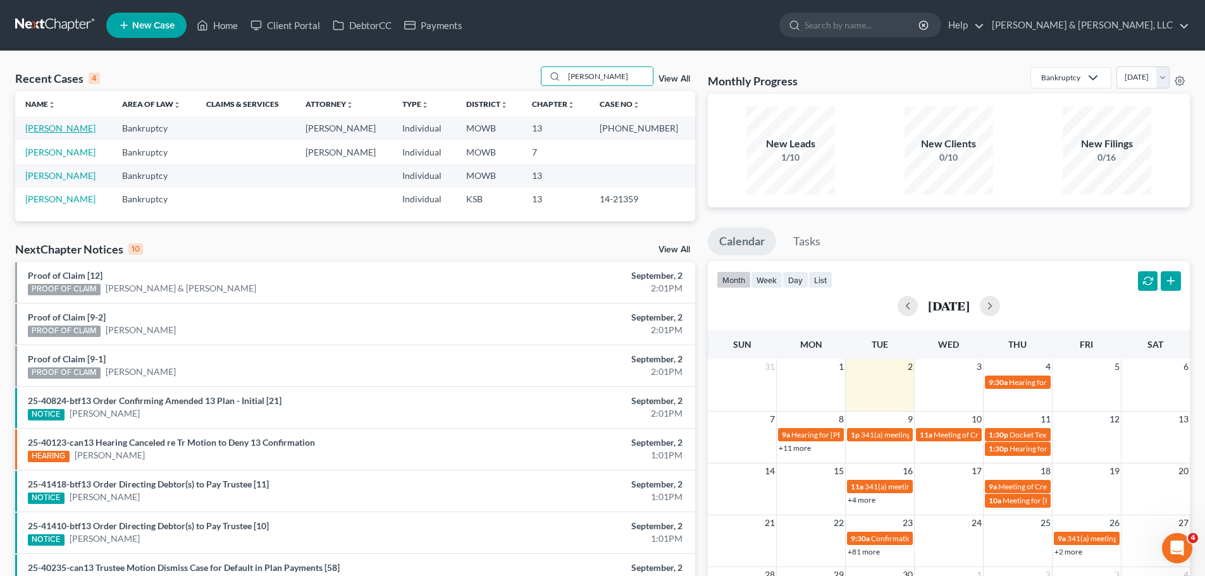
click at [64, 131] on link "Irvin, Amber" at bounding box center [60, 128] width 70 height 11
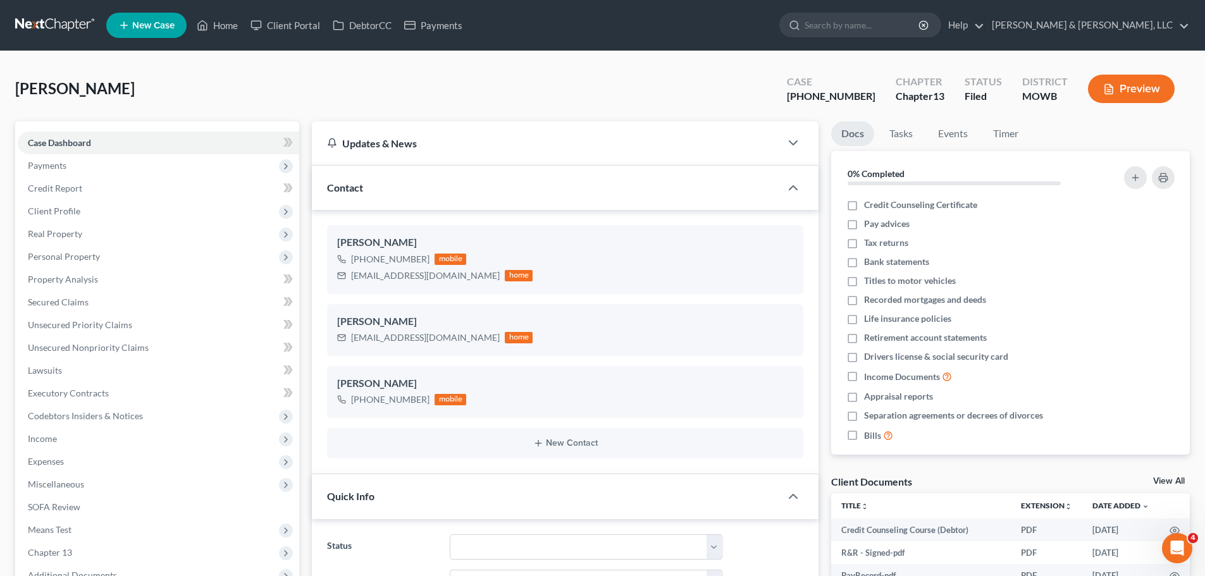
scroll to position [478, 0]
drag, startPoint x: 352, startPoint y: 279, endPoint x: 432, endPoint y: 275, distance: 79.8
click at [432, 275] on div "adi.ai246@gmail.com" at bounding box center [425, 275] width 149 height 13
copy div "adi.ai246@gmail.com"
drag, startPoint x: 227, startPoint y: 25, endPoint x: 249, endPoint y: 25, distance: 22.1
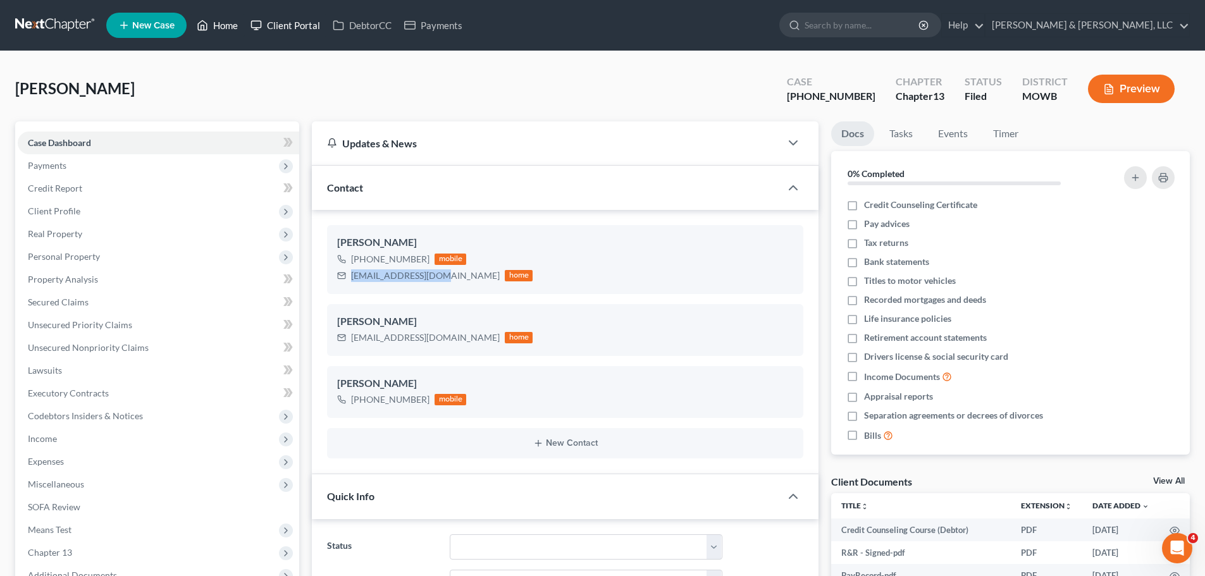
click at [227, 25] on link "Home" at bounding box center [217, 25] width 54 height 23
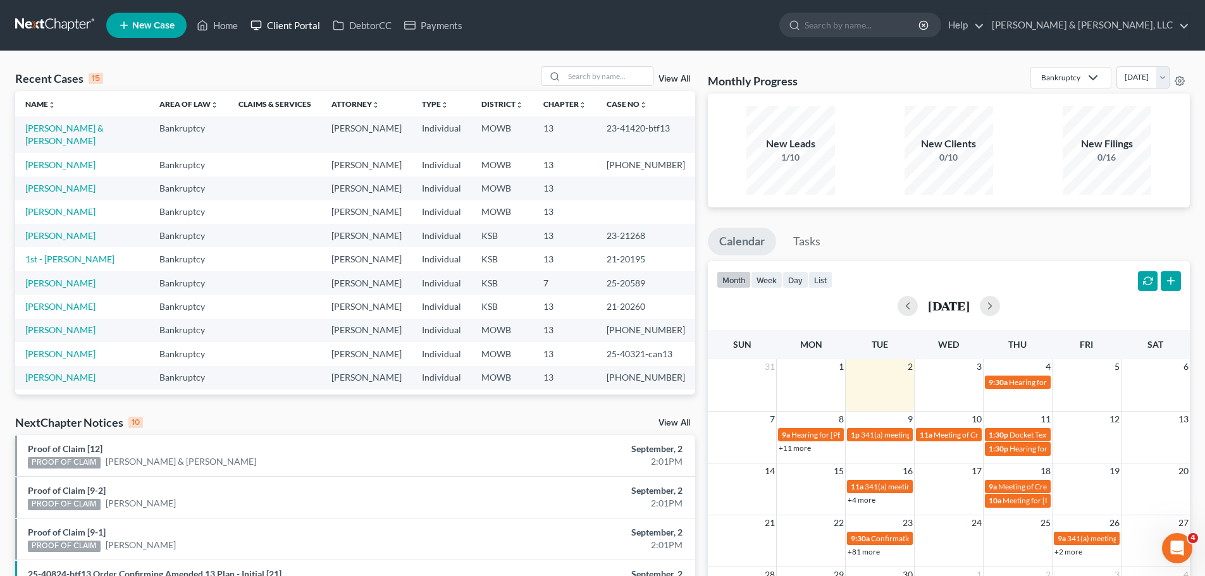
click at [303, 25] on link "Client Portal" at bounding box center [285, 25] width 82 height 23
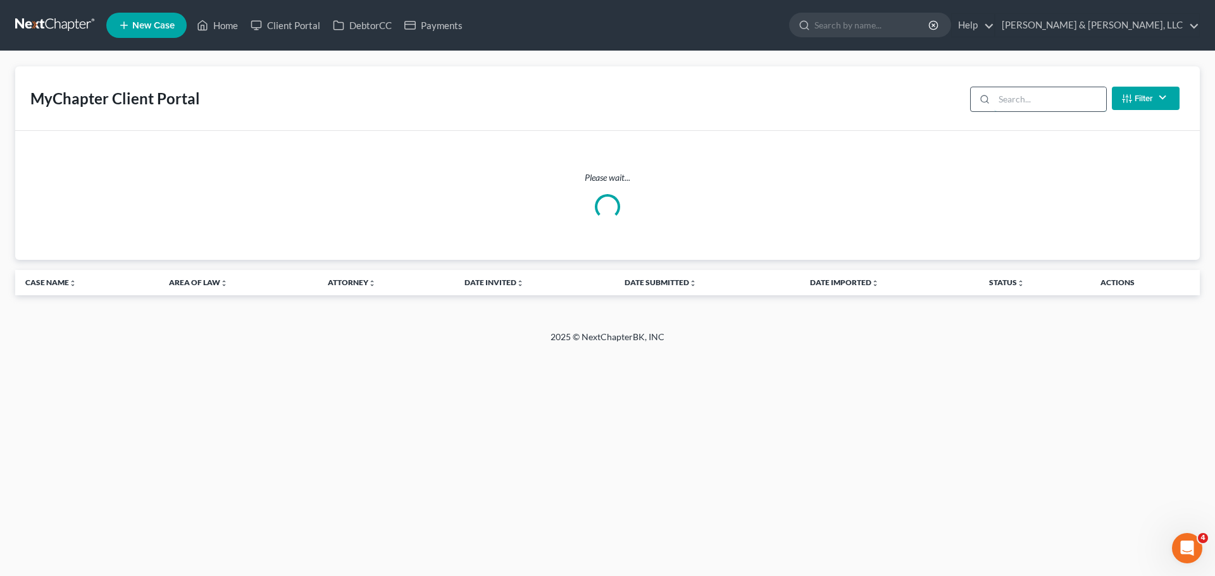
click at [1048, 100] on input "search" at bounding box center [1050, 99] width 112 height 24
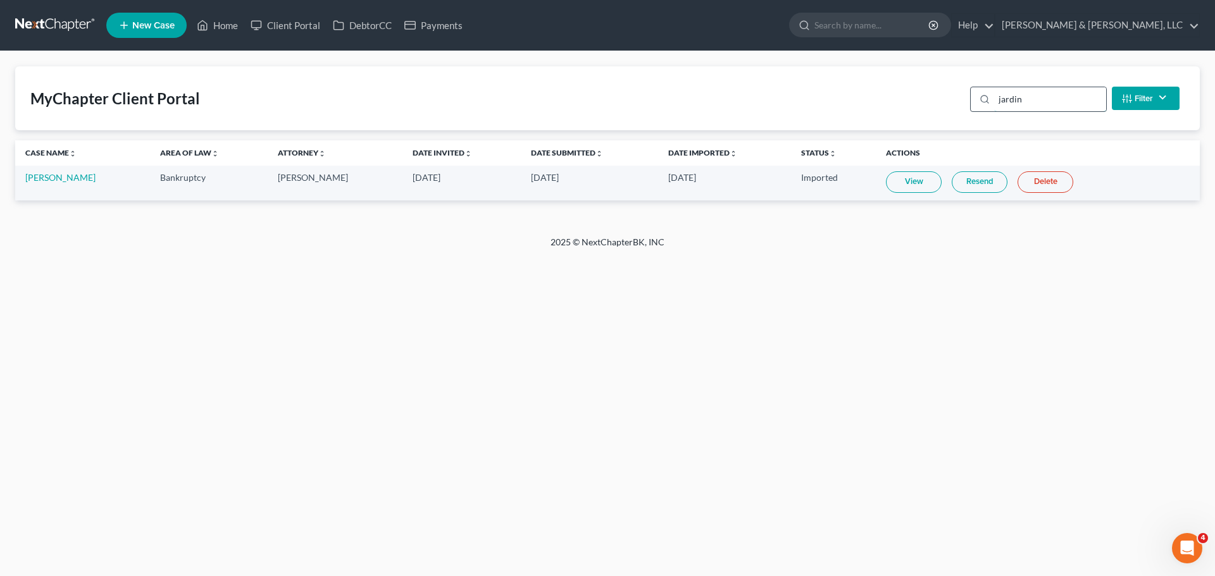
type input "jardin"
click at [220, 22] on link "Home" at bounding box center [217, 25] width 54 height 23
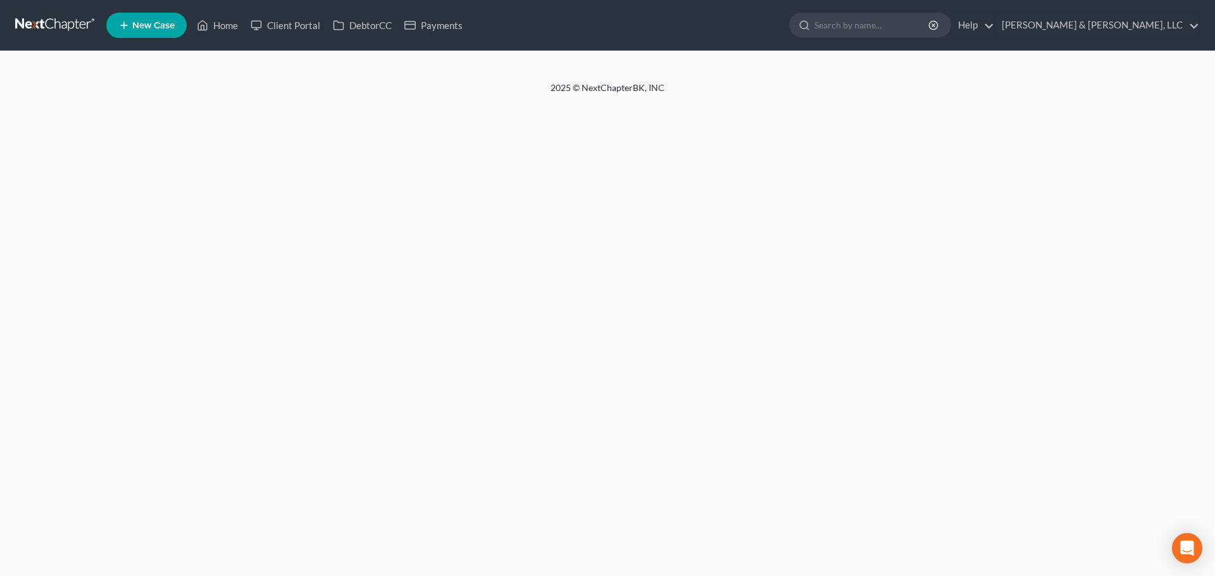
select select "8"
select select "6"
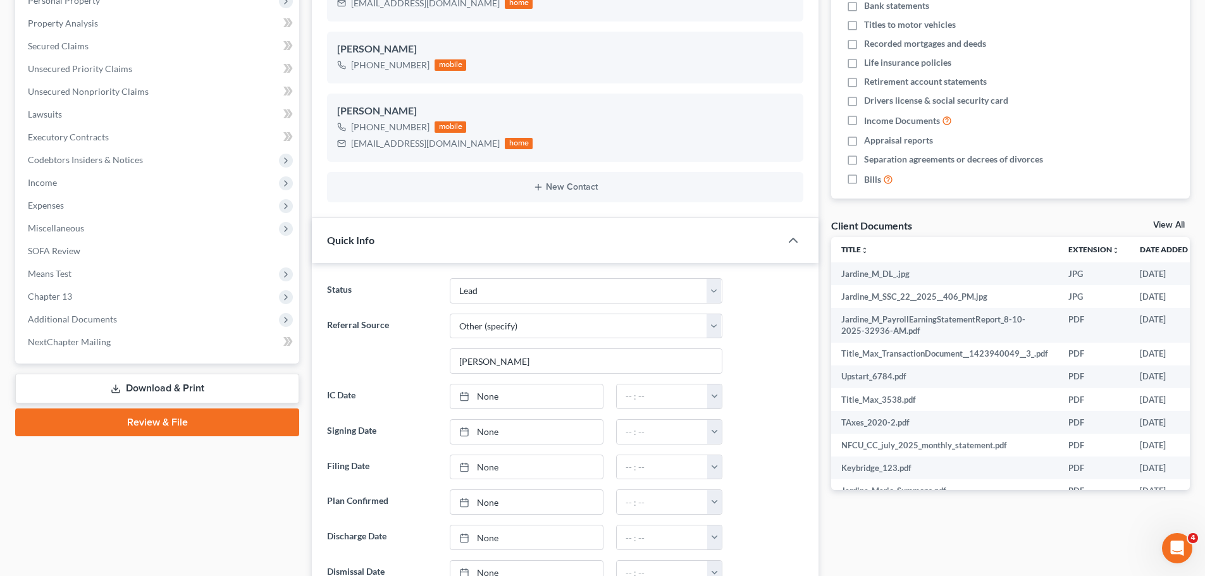
scroll to position [316, 0]
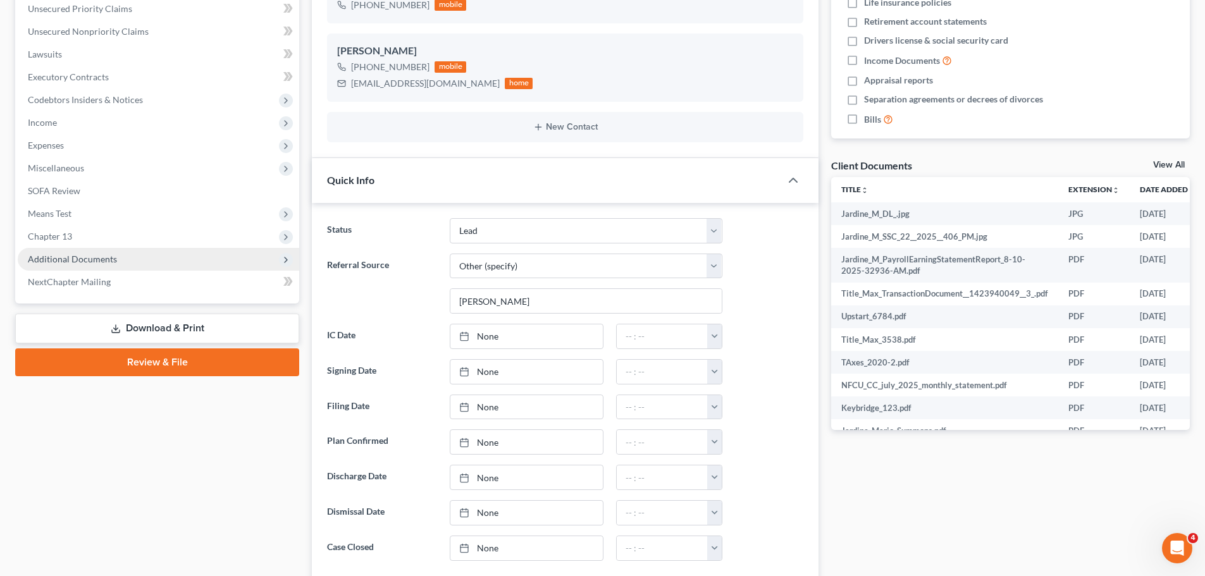
click at [106, 263] on span "Additional Documents" at bounding box center [72, 259] width 89 height 11
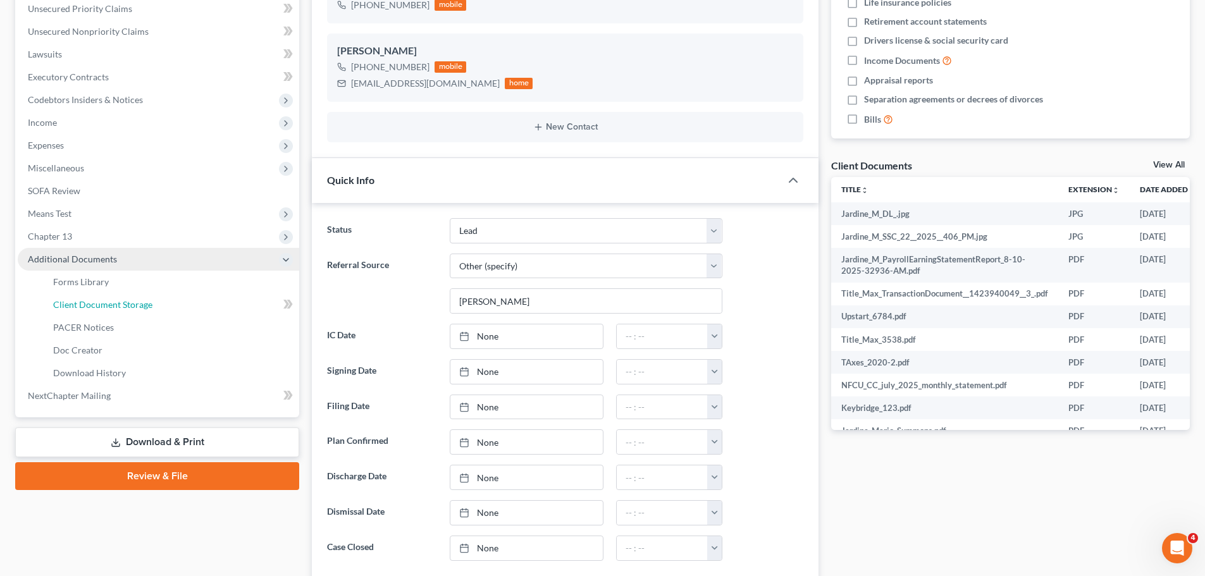
click at [117, 300] on span "Client Document Storage" at bounding box center [102, 304] width 99 height 11
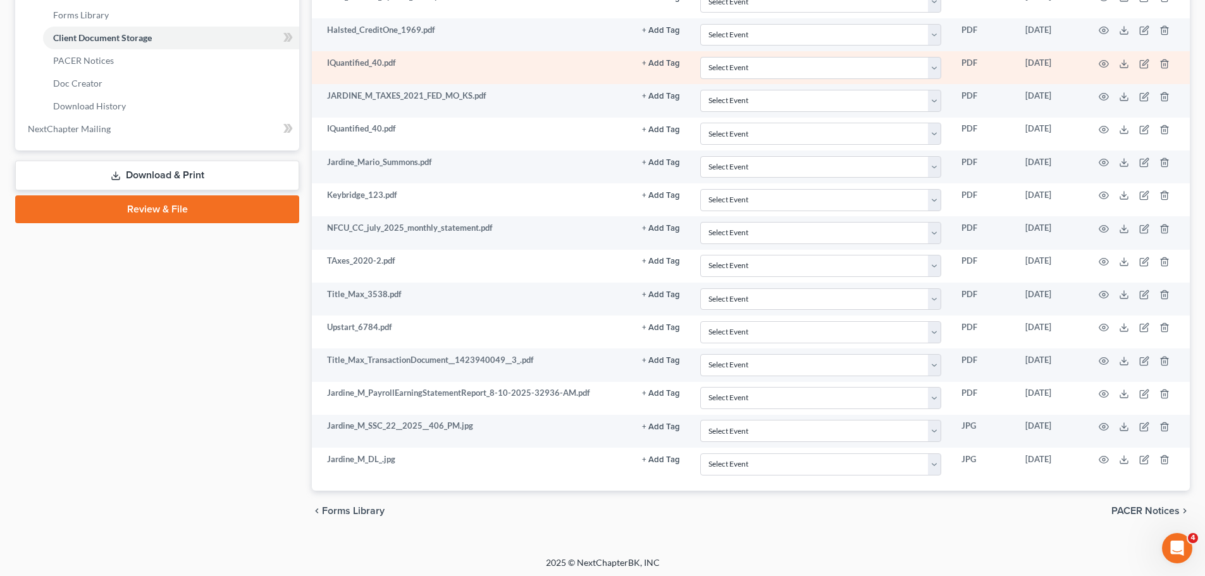
scroll to position [586, 0]
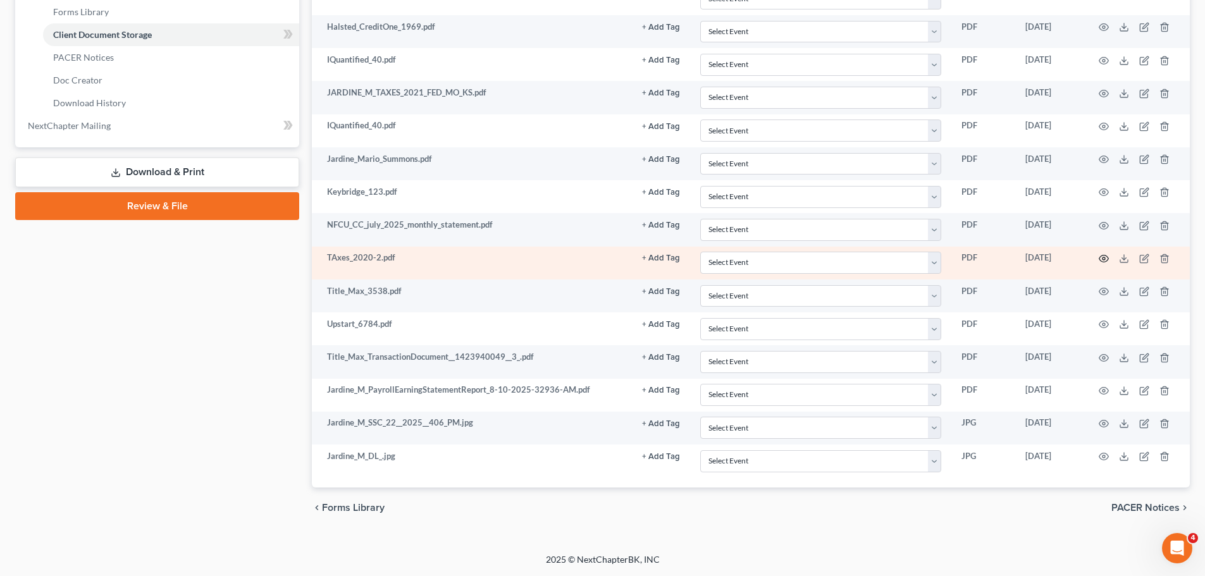
click at [1107, 259] on icon "button" at bounding box center [1104, 259] width 10 height 10
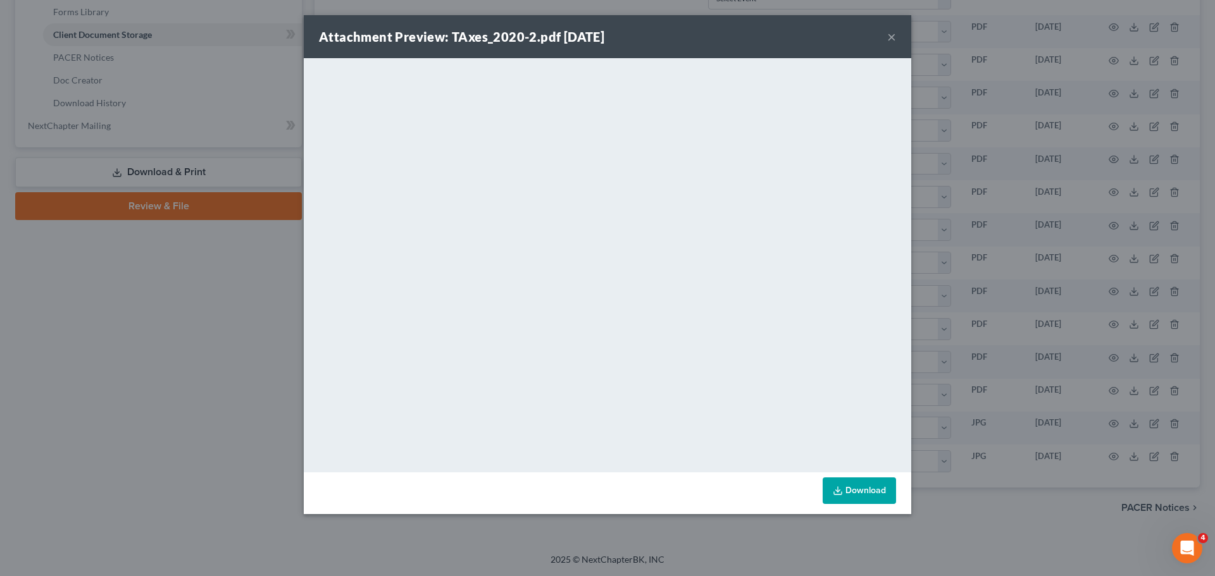
click at [893, 34] on button "×" at bounding box center [891, 36] width 9 height 15
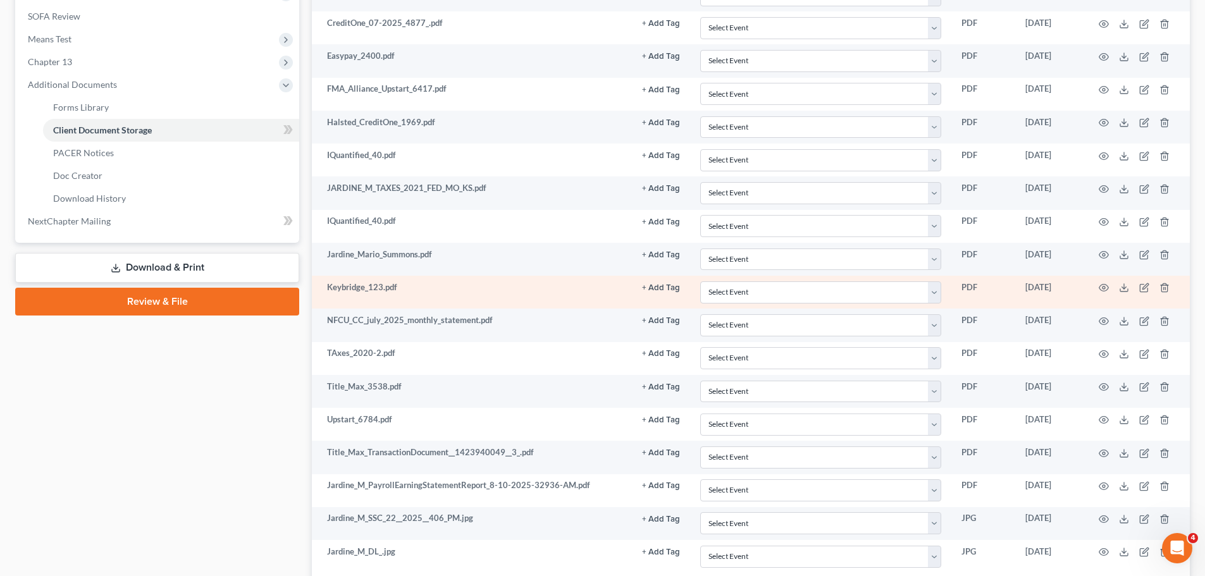
scroll to position [460, 0]
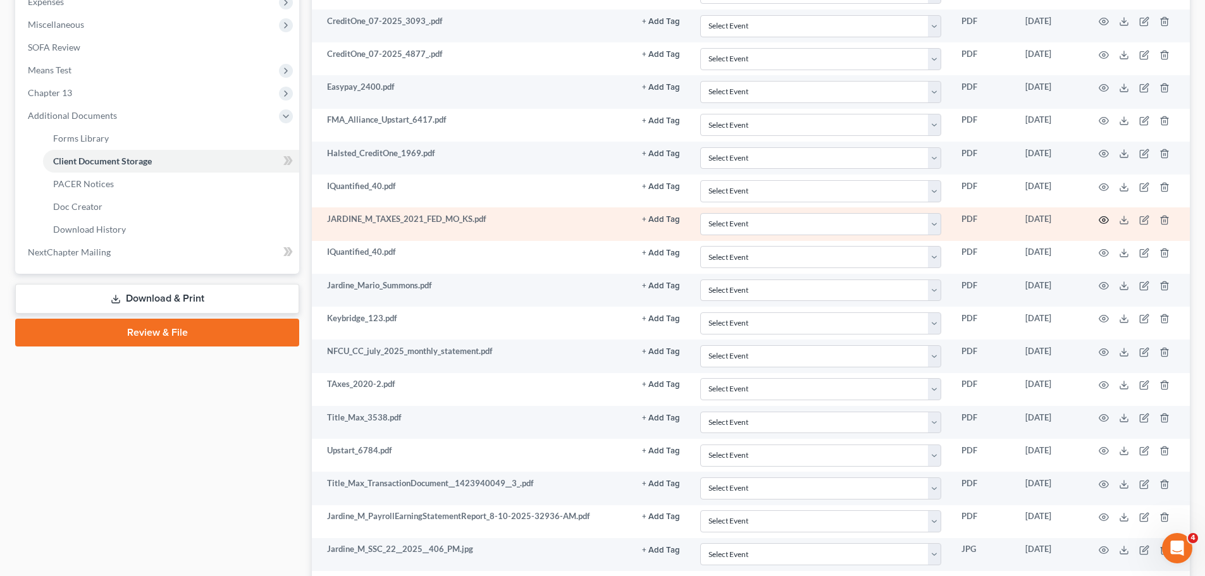
click at [1099, 220] on icon "button" at bounding box center [1103, 219] width 9 height 7
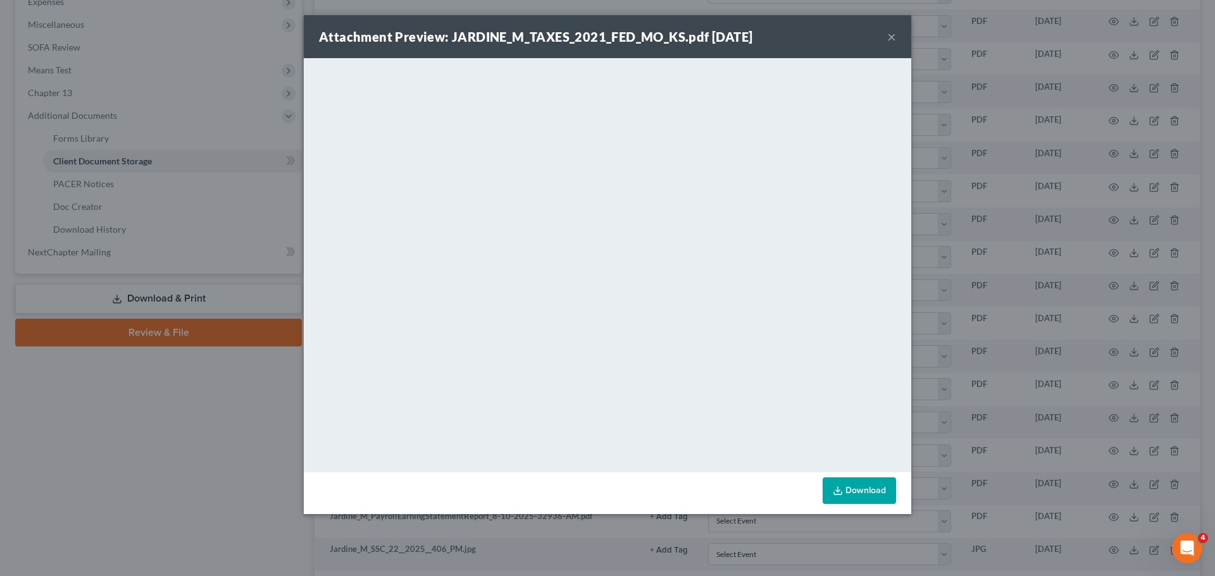
click at [892, 30] on button "×" at bounding box center [891, 36] width 9 height 15
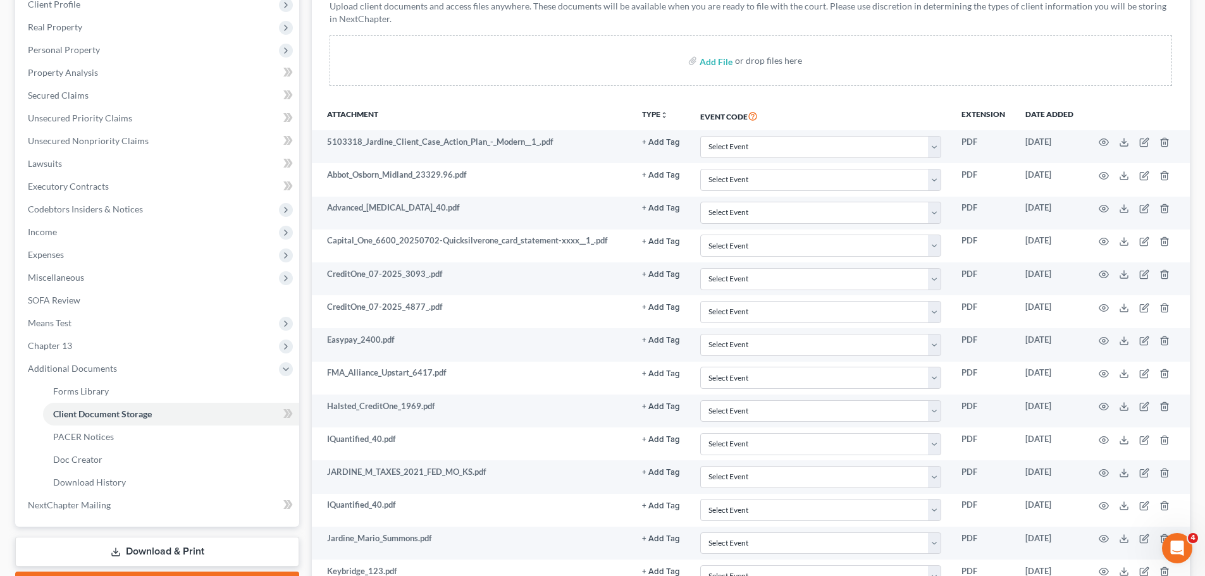
scroll to position [80, 0]
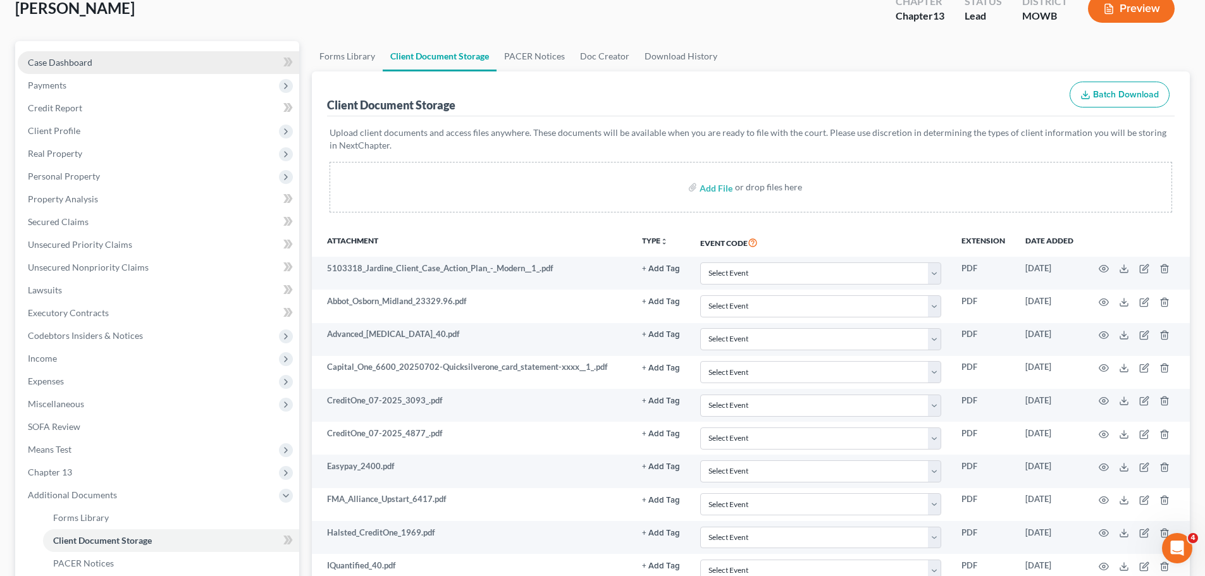
click at [84, 63] on span "Case Dashboard" at bounding box center [60, 62] width 65 height 11
select select "6"
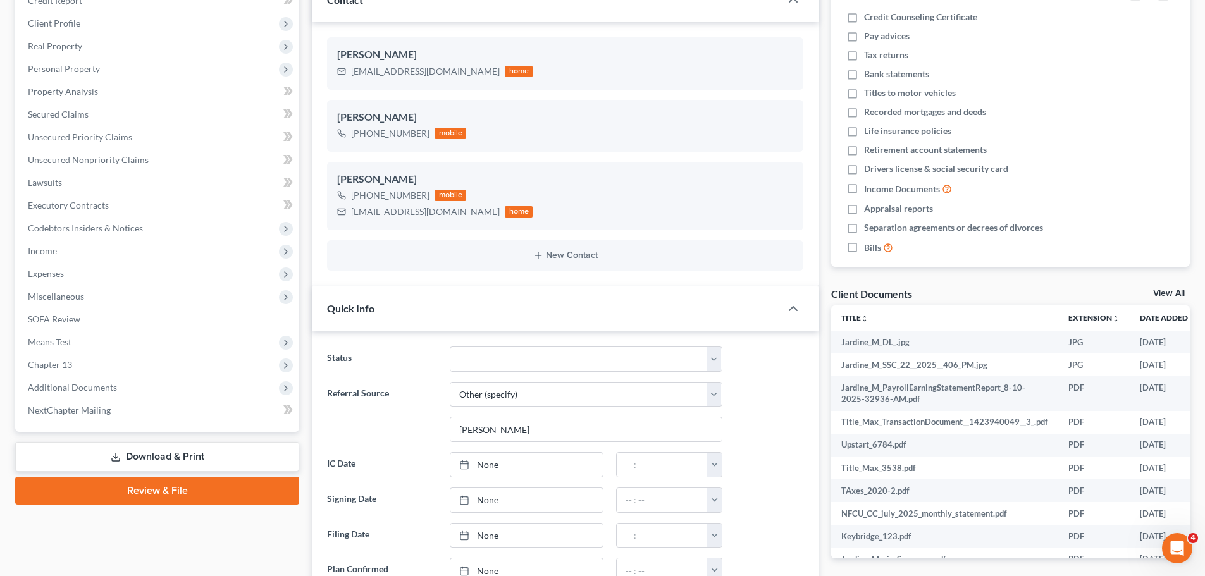
scroll to position [190, 0]
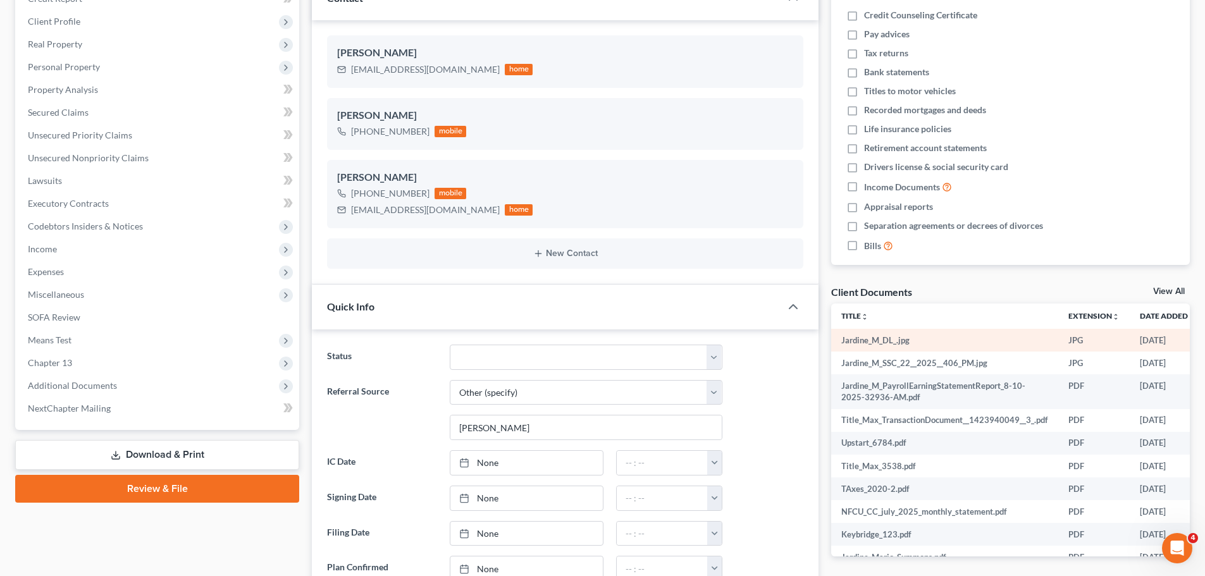
click at [1153, 342] on td "08/25/2025" at bounding box center [1168, 340] width 77 height 23
click at [877, 343] on td "Jardine_M_DL_.jpg" at bounding box center [944, 340] width 227 height 23
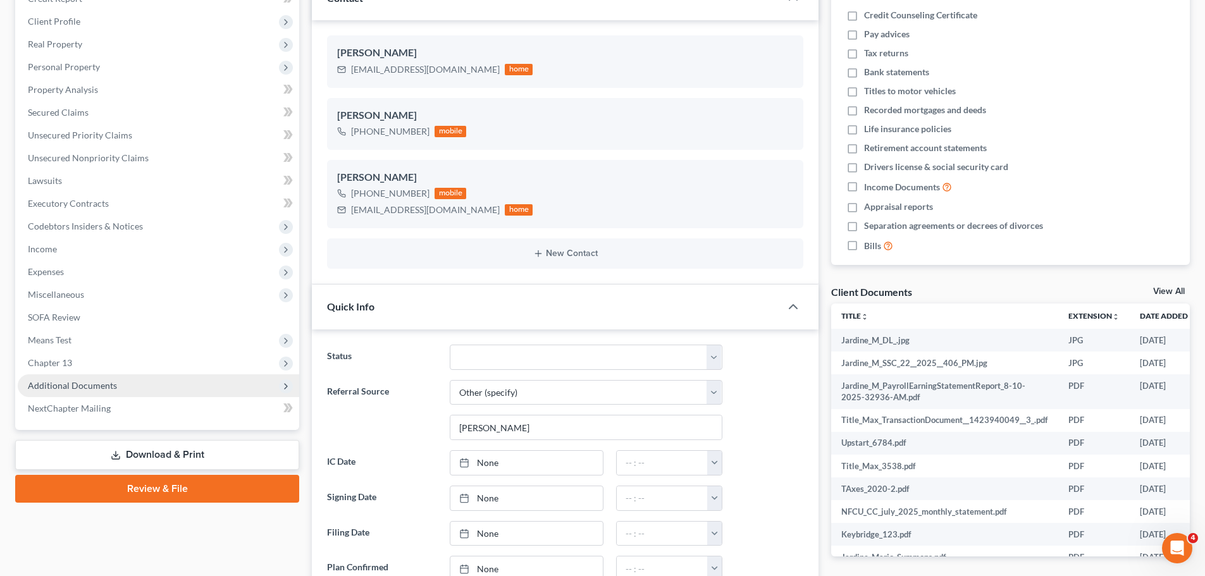
click at [114, 389] on span "Additional Documents" at bounding box center [72, 385] width 89 height 11
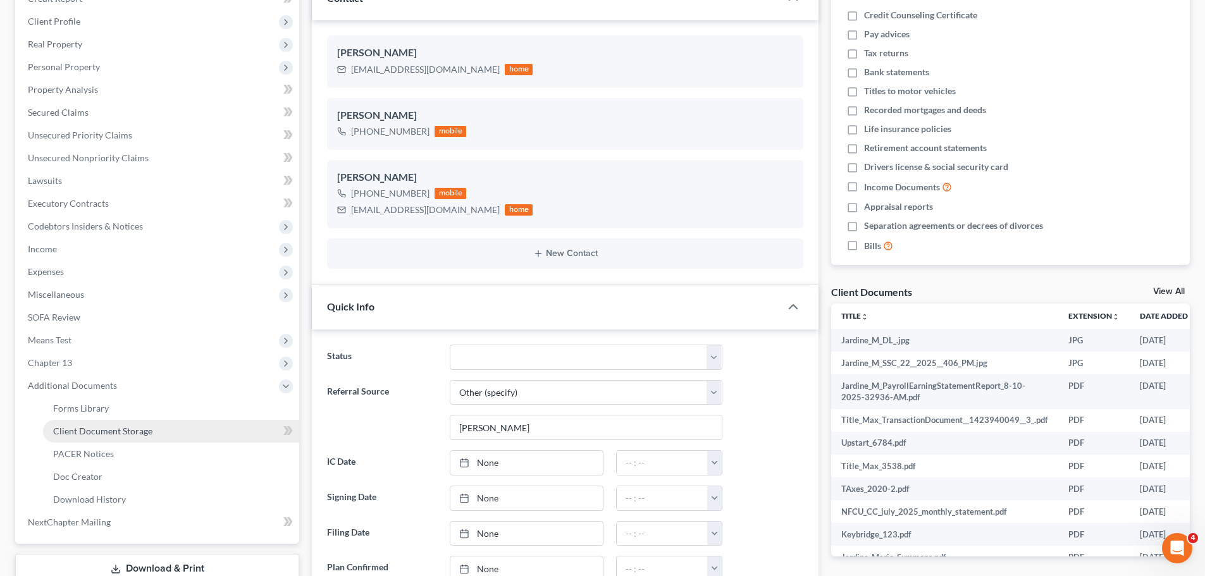
click at [142, 429] on span "Client Document Storage" at bounding box center [102, 431] width 99 height 11
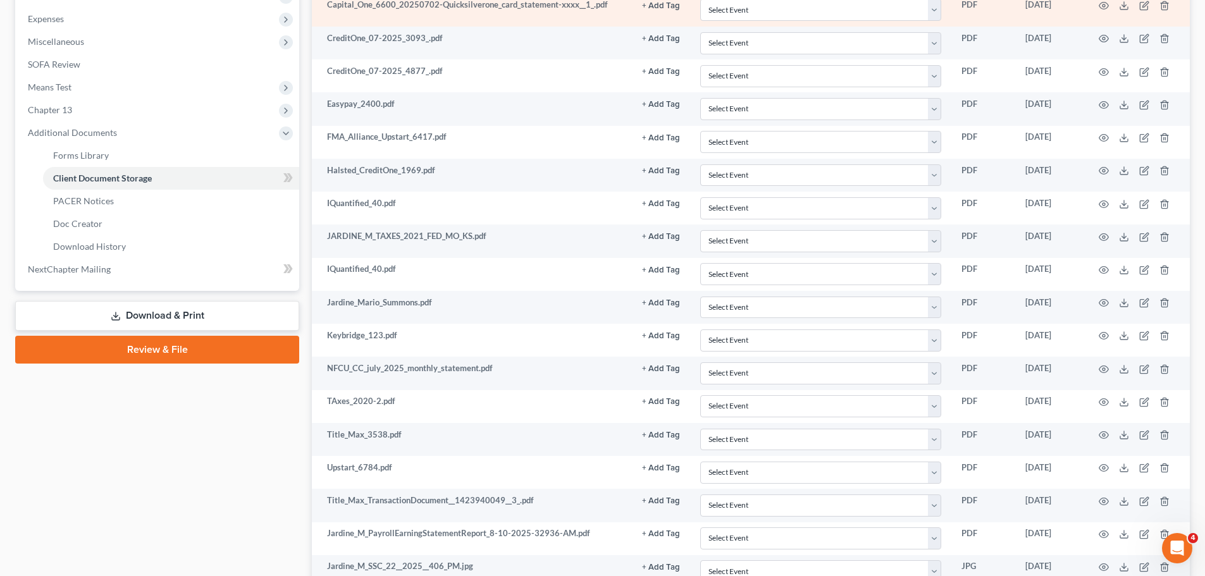
scroll to position [506, 0]
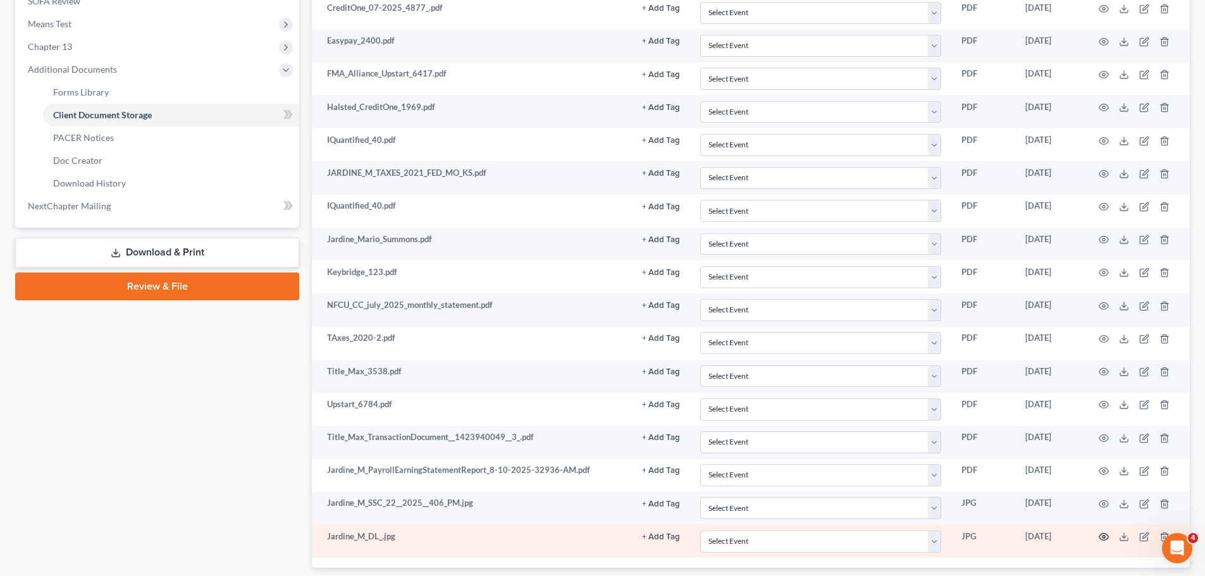
click at [1099, 536] on icon "button" at bounding box center [1103, 537] width 9 height 7
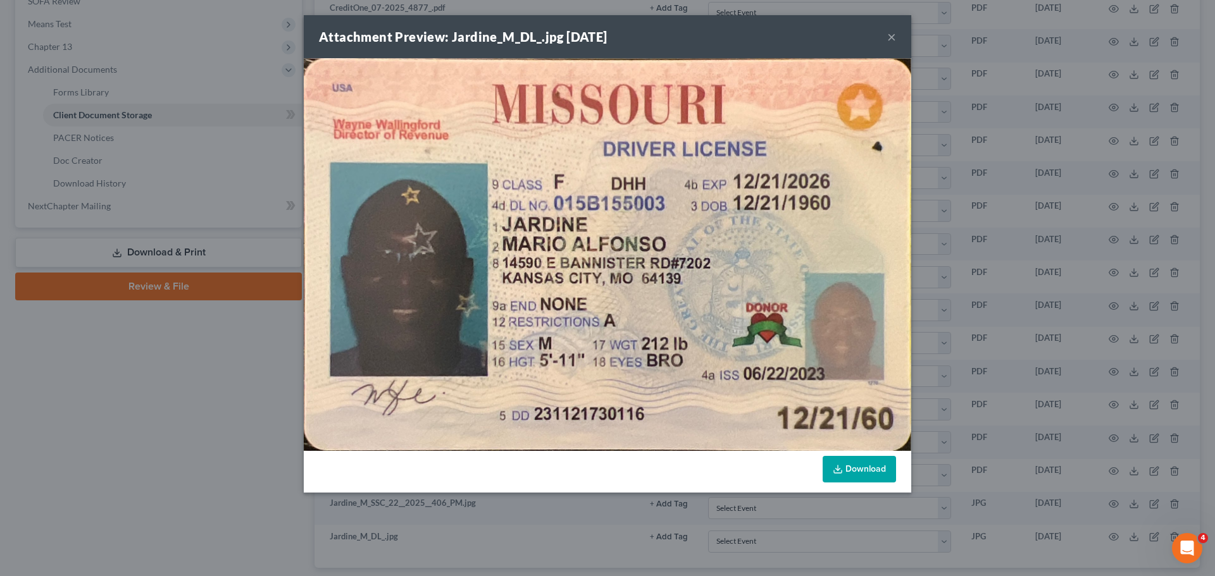
click at [892, 39] on button "×" at bounding box center [891, 36] width 9 height 15
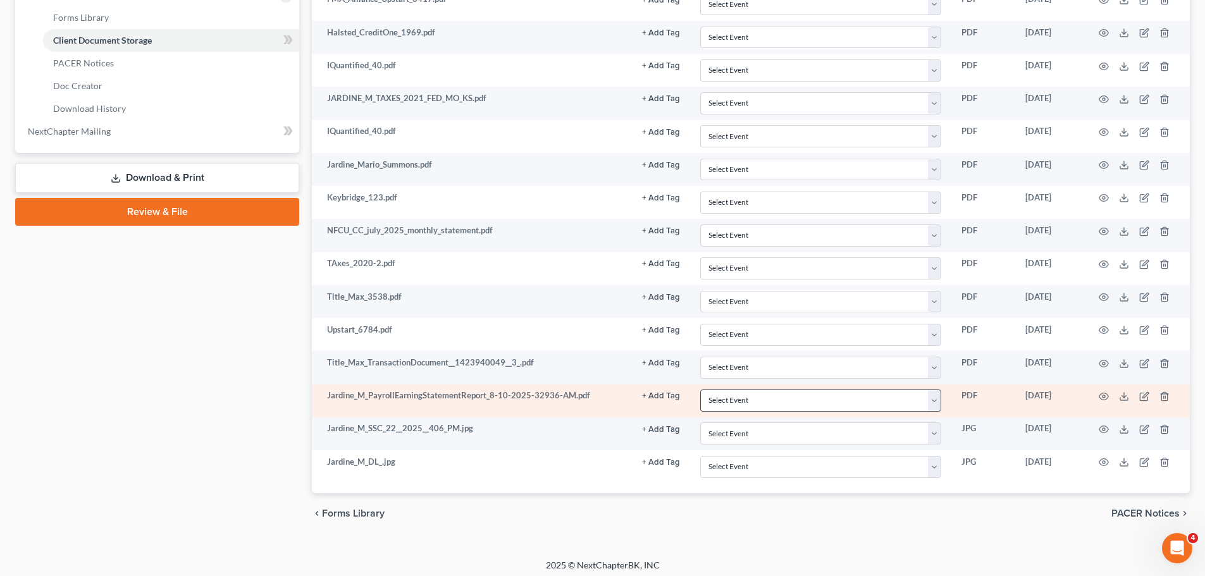
scroll to position [586, 0]
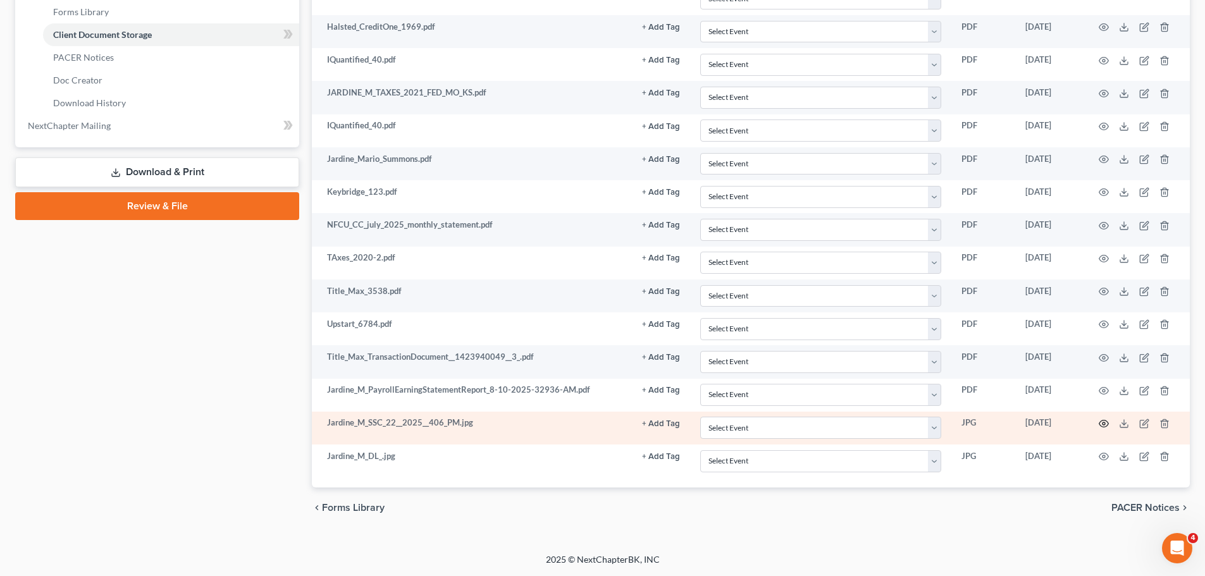
click at [1101, 424] on icon "button" at bounding box center [1104, 424] width 10 height 10
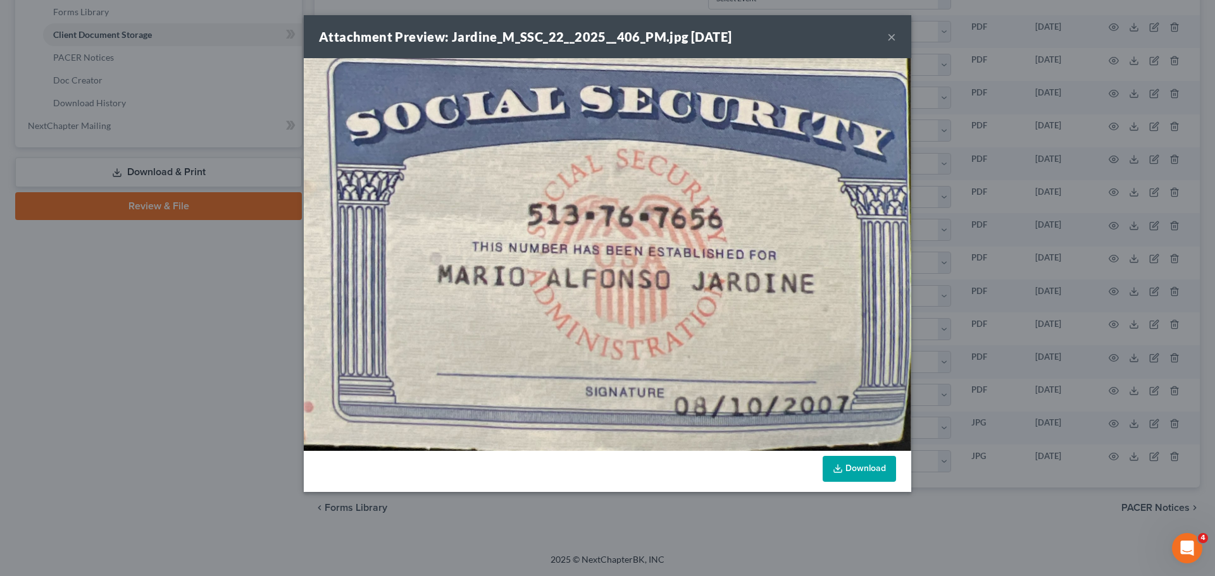
click at [890, 37] on button "×" at bounding box center [891, 36] width 9 height 15
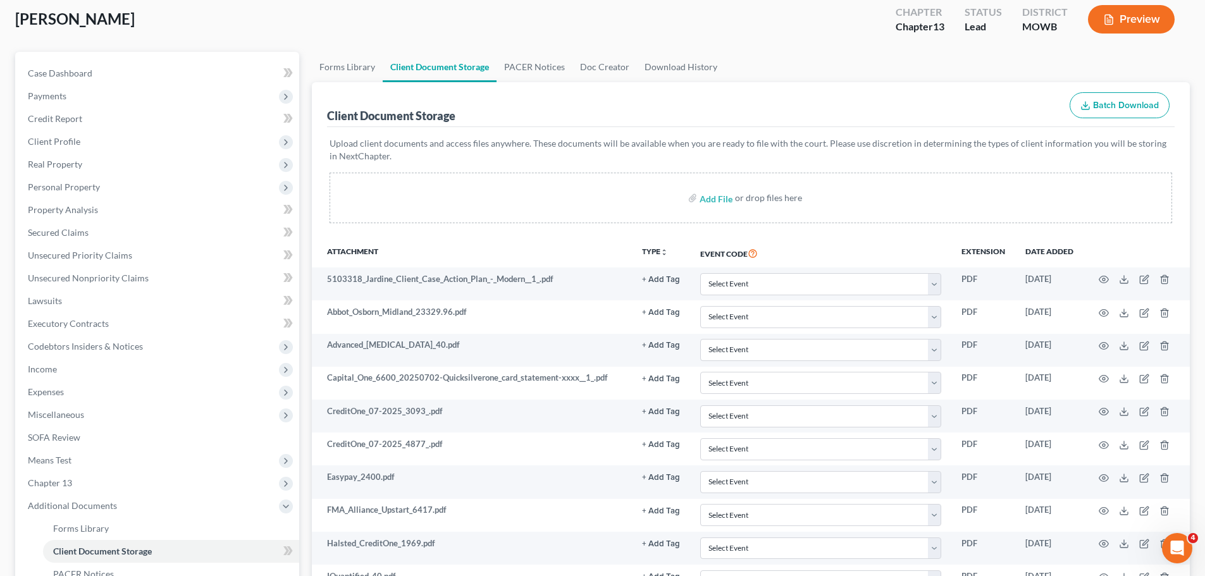
scroll to position [0, 0]
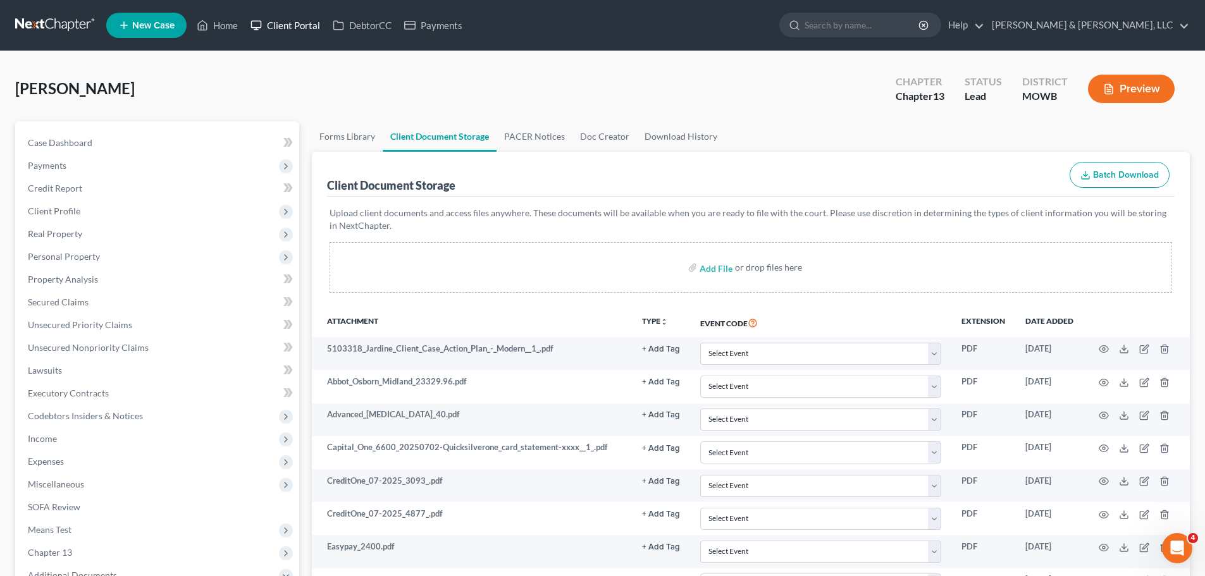
click at [274, 23] on link "Client Portal" at bounding box center [285, 25] width 82 height 23
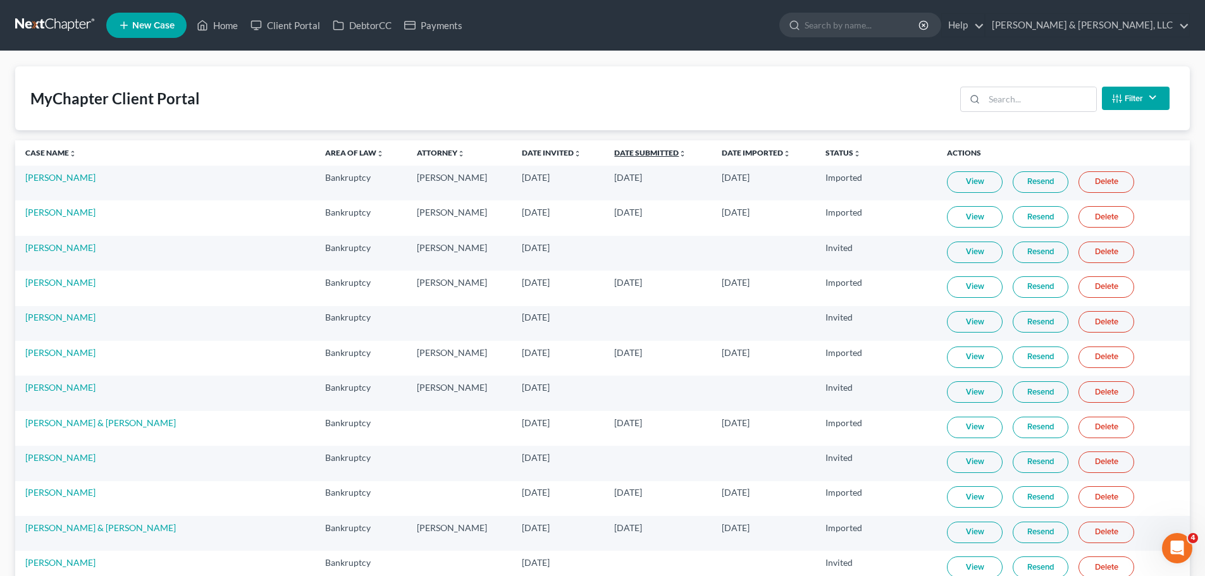
click at [614, 154] on link "Date Submitted unfold_more expand_more expand_less" at bounding box center [650, 152] width 72 height 9
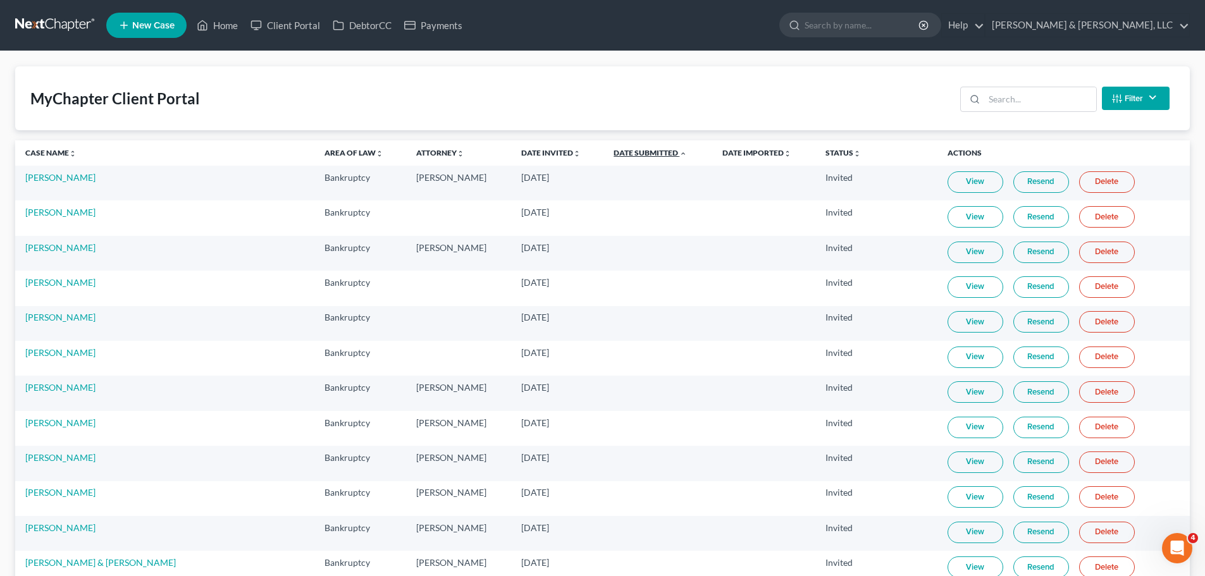
click at [614, 154] on link "Date Submitted unfold_more expand_more expand_less" at bounding box center [650, 152] width 73 height 9
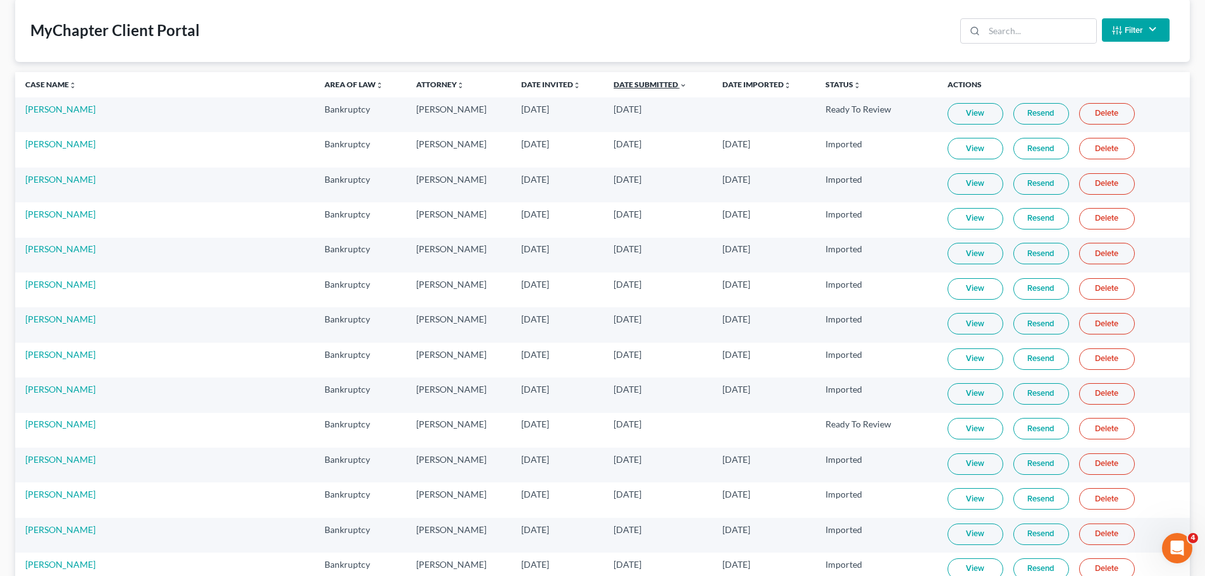
scroll to position [127, 0]
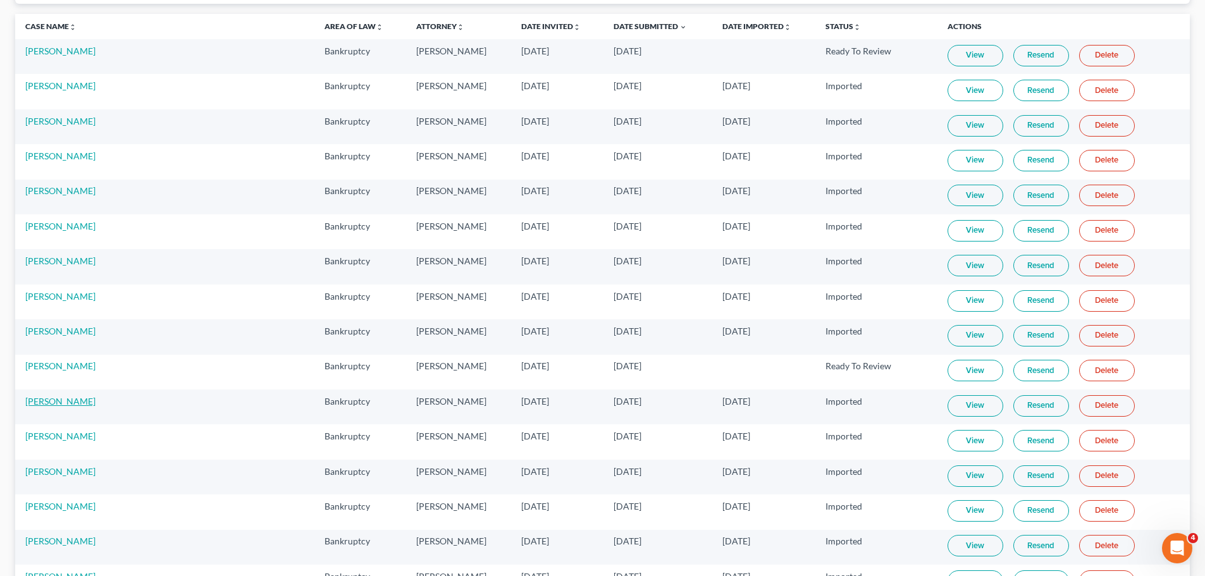
drag, startPoint x: 59, startPoint y: 407, endPoint x: 47, endPoint y: 404, distance: 12.9
click at [47, 404] on link "Jamie Steele" at bounding box center [60, 401] width 70 height 11
select select "2"
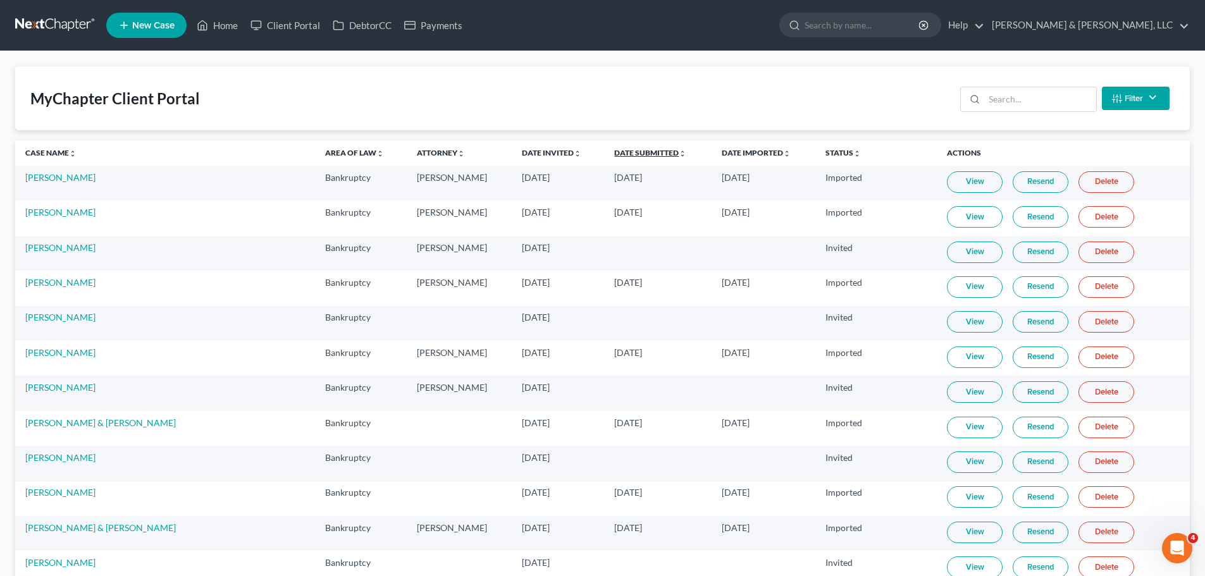
click at [614, 152] on link "Date Submitted unfold_more expand_more expand_less" at bounding box center [650, 152] width 72 height 9
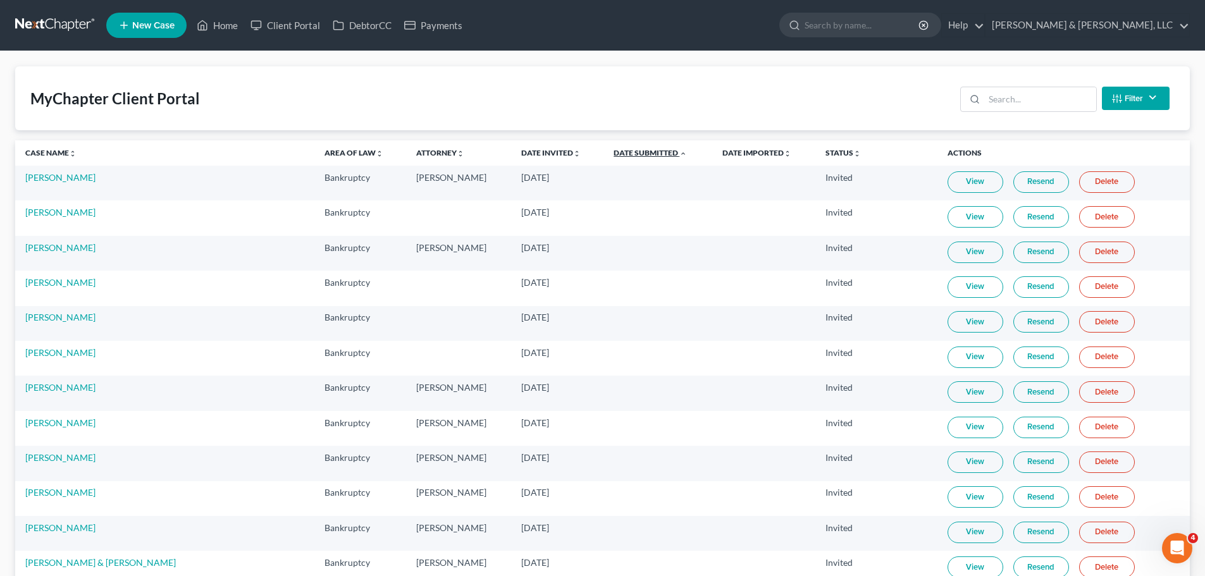
click at [614, 152] on link "Date Submitted unfold_more expand_more expand_less" at bounding box center [650, 152] width 73 height 9
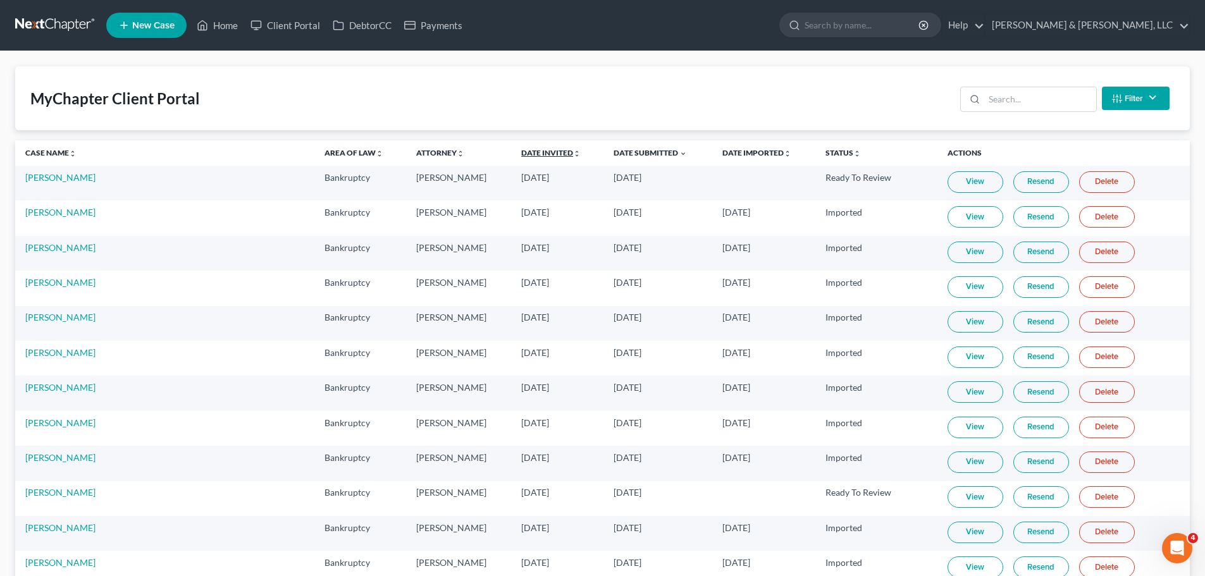
click at [521, 154] on link "Date Invited unfold_more expand_more expand_less" at bounding box center [550, 152] width 59 height 9
click at [521, 154] on link "Date Invited unfold_more expand_more expand_less" at bounding box center [551, 152] width 61 height 9
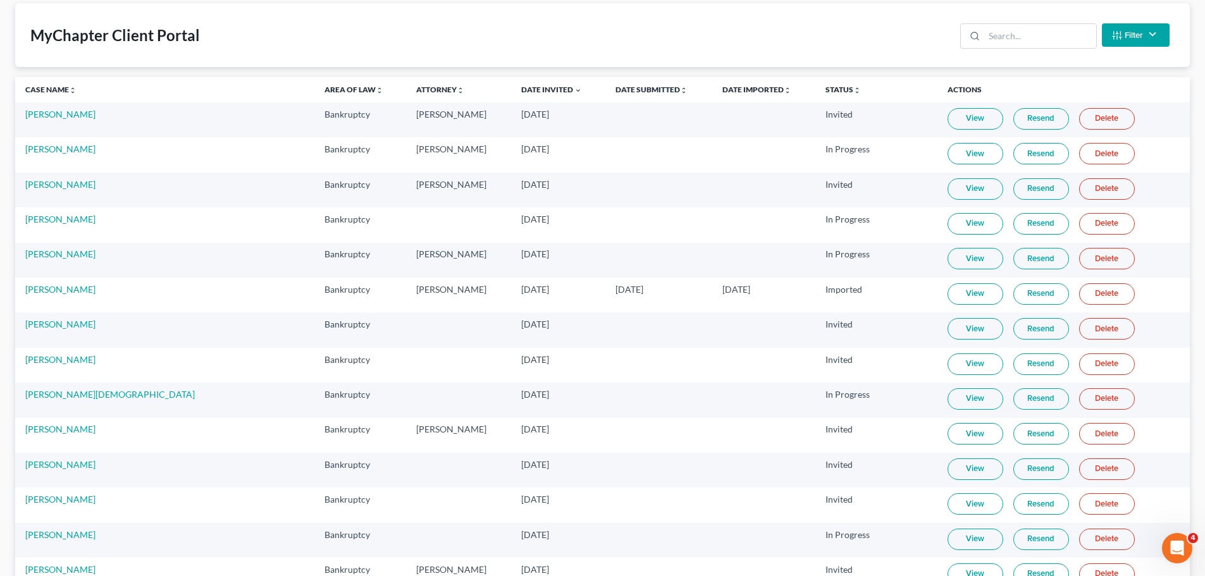
scroll to position [127, 0]
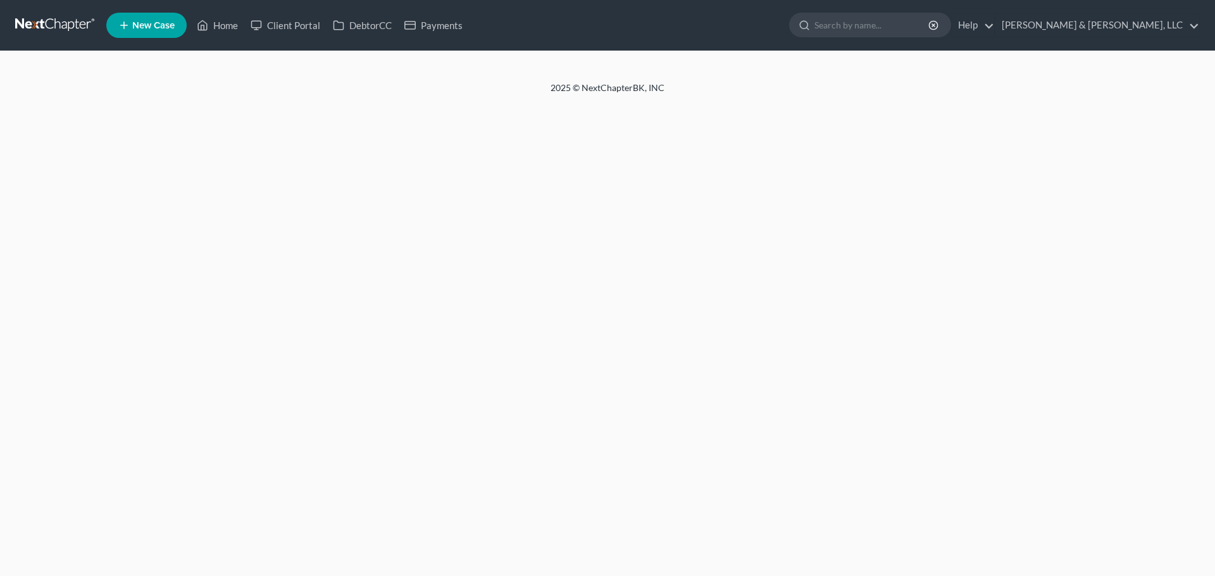
select select "2"
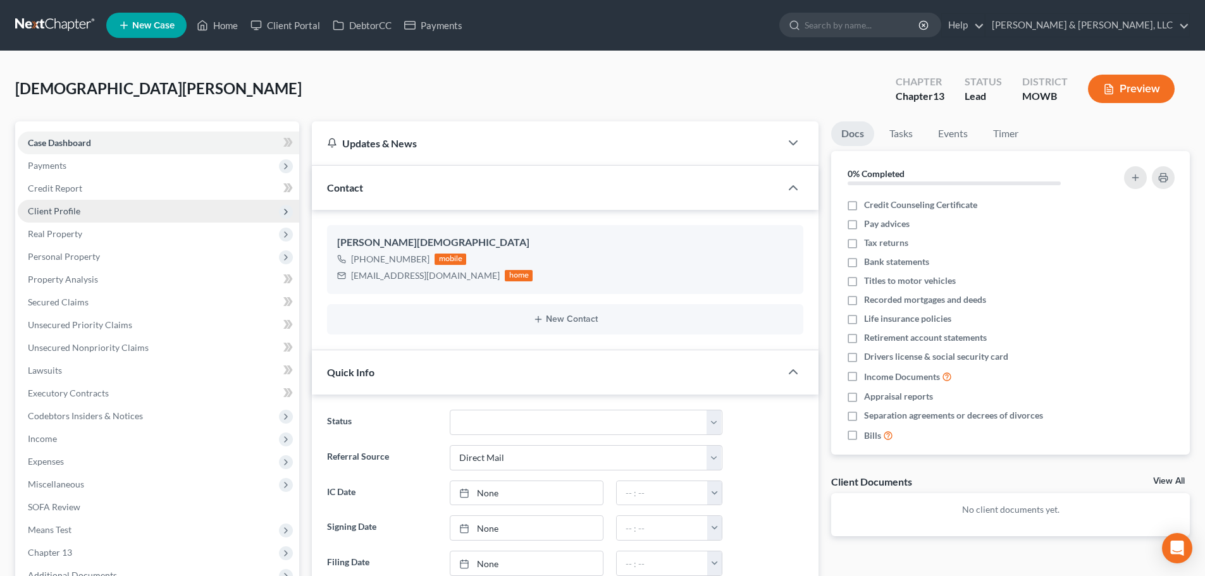
click at [65, 210] on span "Client Profile" at bounding box center [54, 211] width 53 height 11
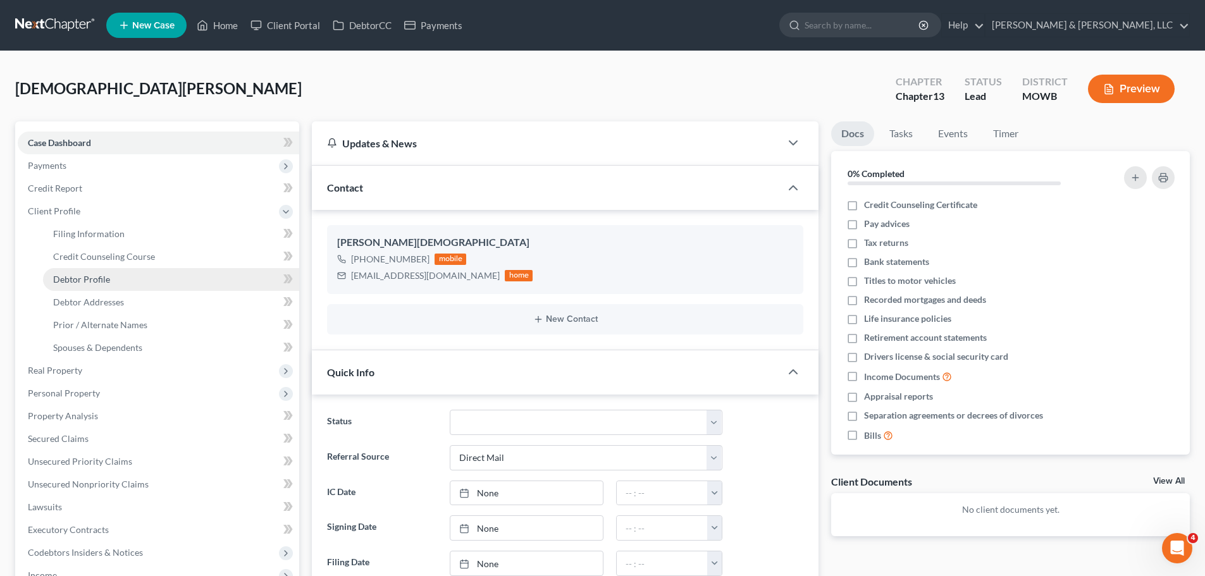
click at [104, 274] on span "Debtor Profile" at bounding box center [81, 279] width 57 height 11
select select "0"
select select "1"
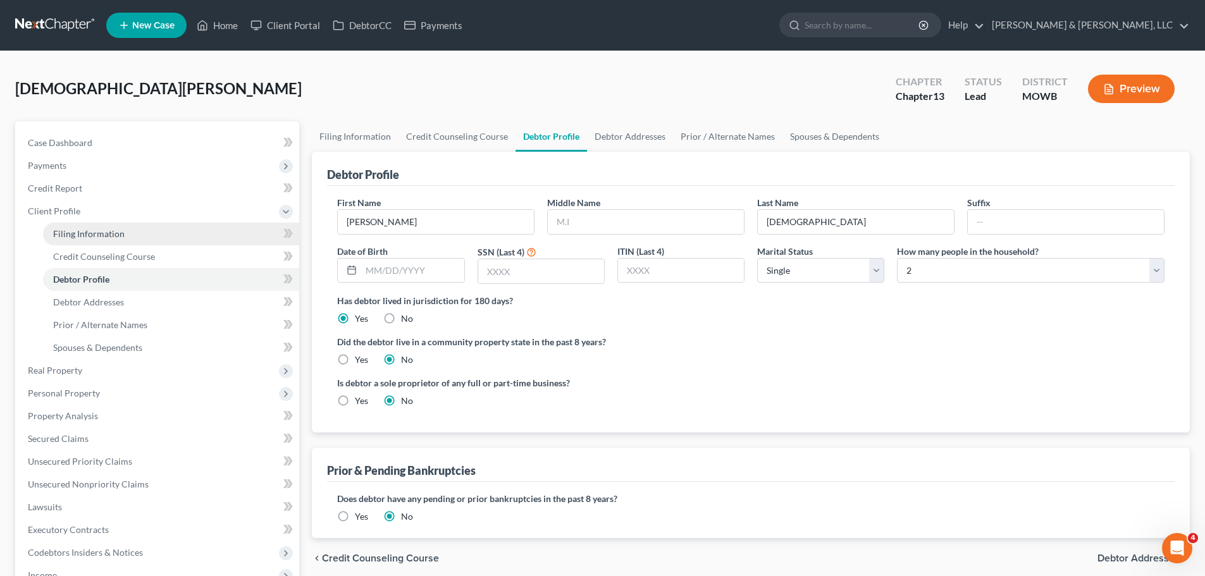
click at [111, 244] on link "Filing Information" at bounding box center [171, 234] width 256 height 23
select select "1"
select select "0"
select select "3"
select select "26"
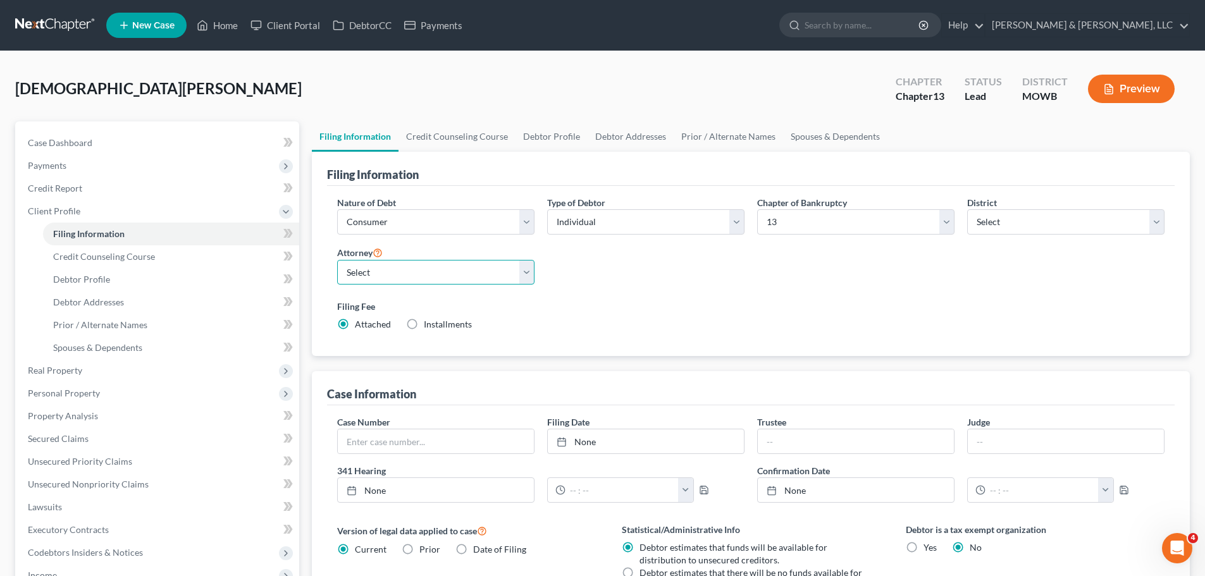
click at [375, 266] on select "Select Ryan Patton - KSB Ryan Patton - MOWB David Dean - KSB David Dean - MOWB" at bounding box center [435, 272] width 197 height 25
select select "1"
click at [337, 260] on select "Select Ryan Patton - KSB Ryan Patton - MOWB David Dean - KSB David Dean - MOWB" at bounding box center [435, 272] width 197 height 25
click at [117, 249] on link "Credit Counseling Course" at bounding box center [171, 256] width 256 height 23
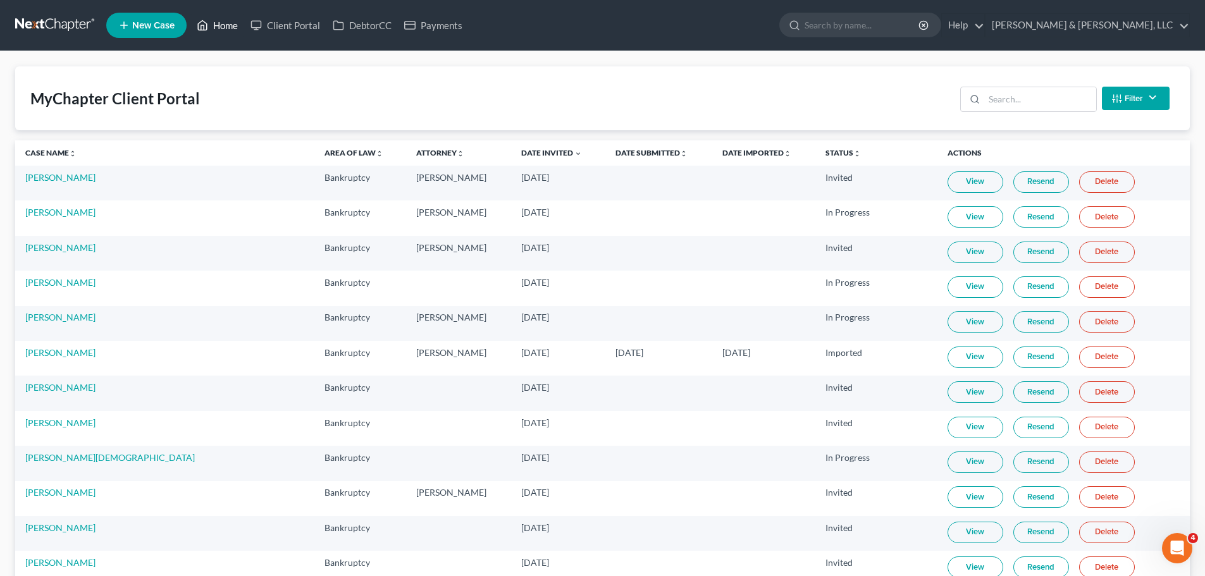
drag, startPoint x: 222, startPoint y: 23, endPoint x: 455, endPoint y: 46, distance: 234.5
click at [222, 23] on link "Home" at bounding box center [217, 25] width 54 height 23
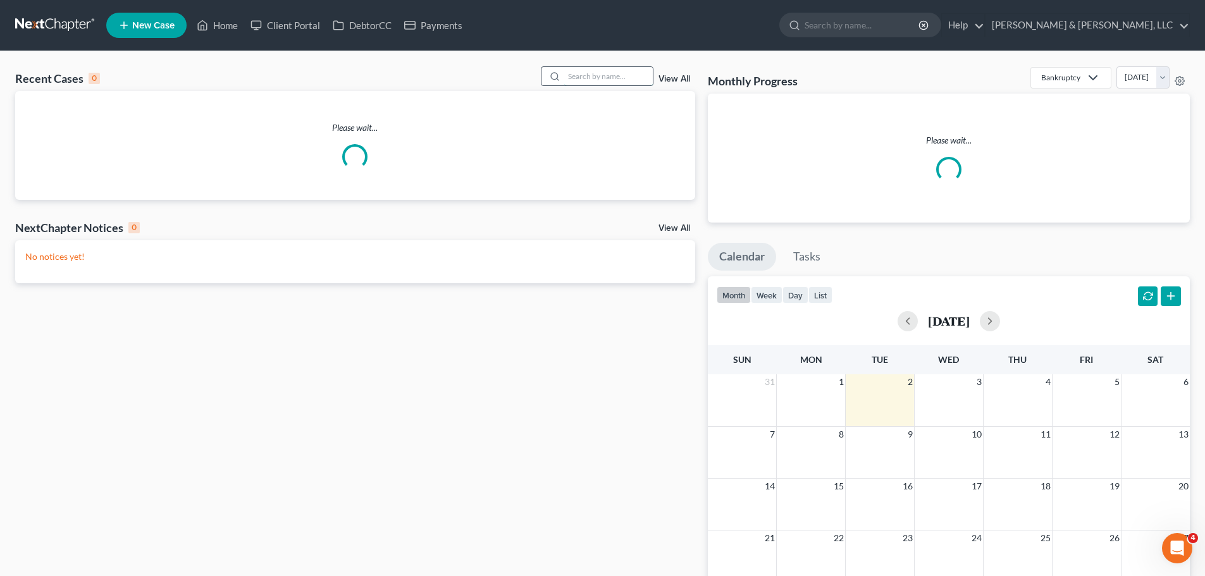
click at [599, 75] on input "search" at bounding box center [608, 76] width 89 height 18
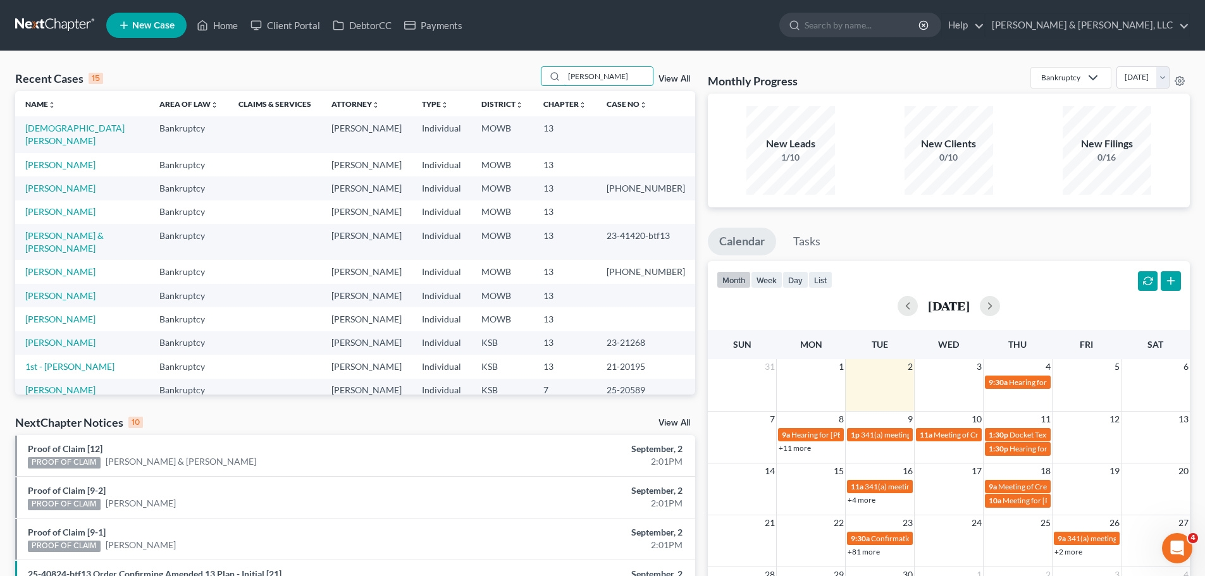
drag, startPoint x: 608, startPoint y: 80, endPoint x: 511, endPoint y: 80, distance: 96.8
click at [511, 80] on div "Recent Cases 15 wyatt View All" at bounding box center [355, 78] width 680 height 25
type input "wyatt"
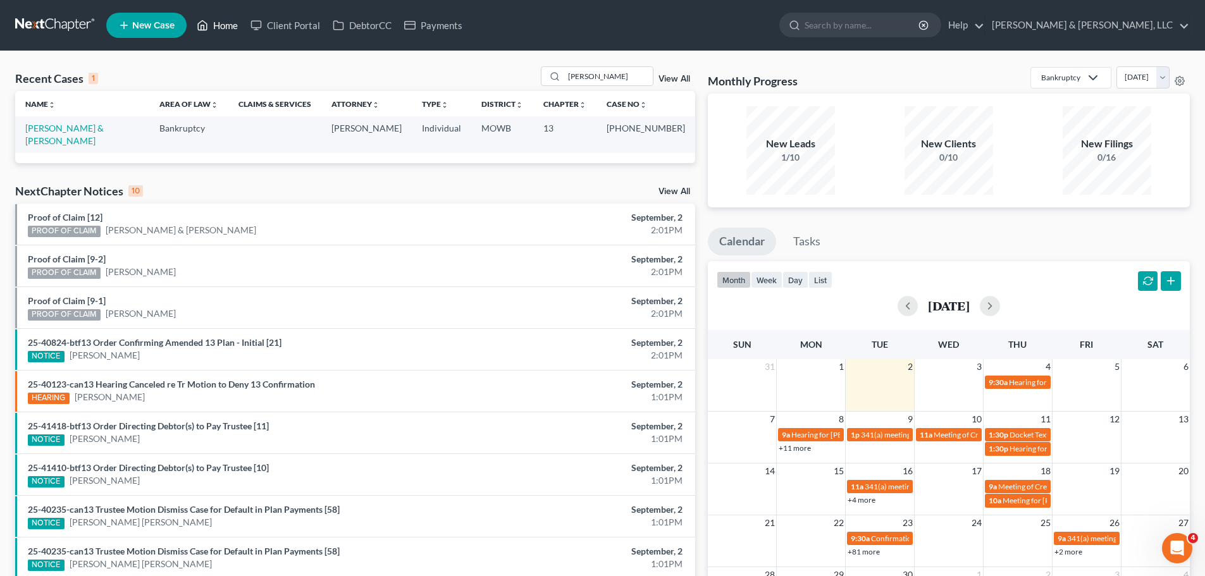
click at [233, 27] on link "Home" at bounding box center [217, 25] width 54 height 23
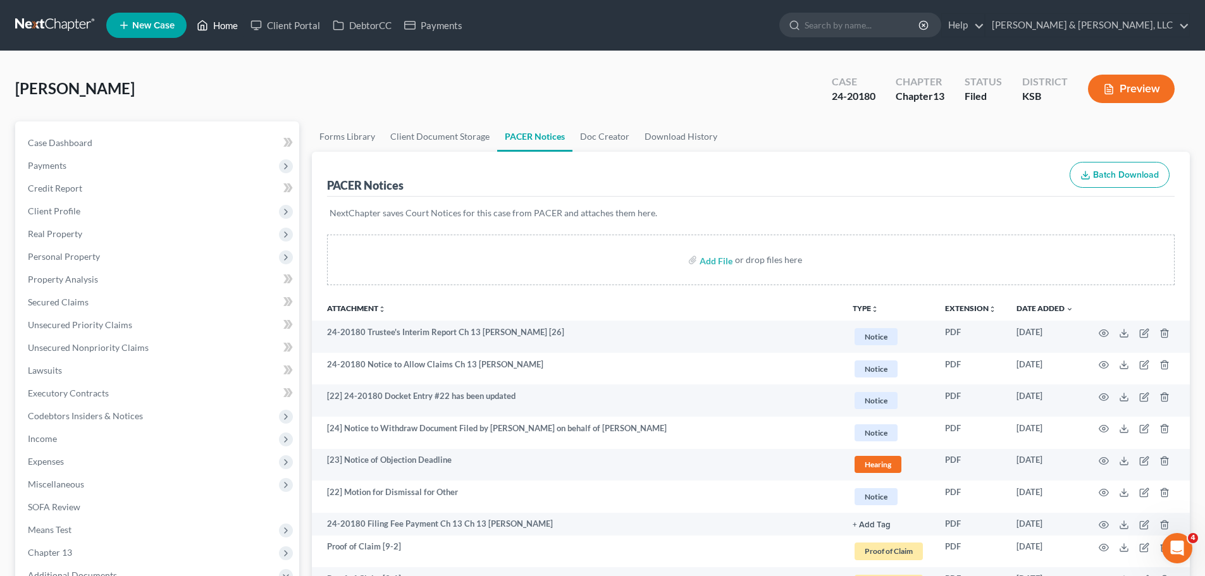
drag, startPoint x: 228, startPoint y: 21, endPoint x: 211, endPoint y: 1, distance: 26.5
click at [228, 21] on link "Home" at bounding box center [217, 25] width 54 height 23
